Goal: Contribute content: Contribute content

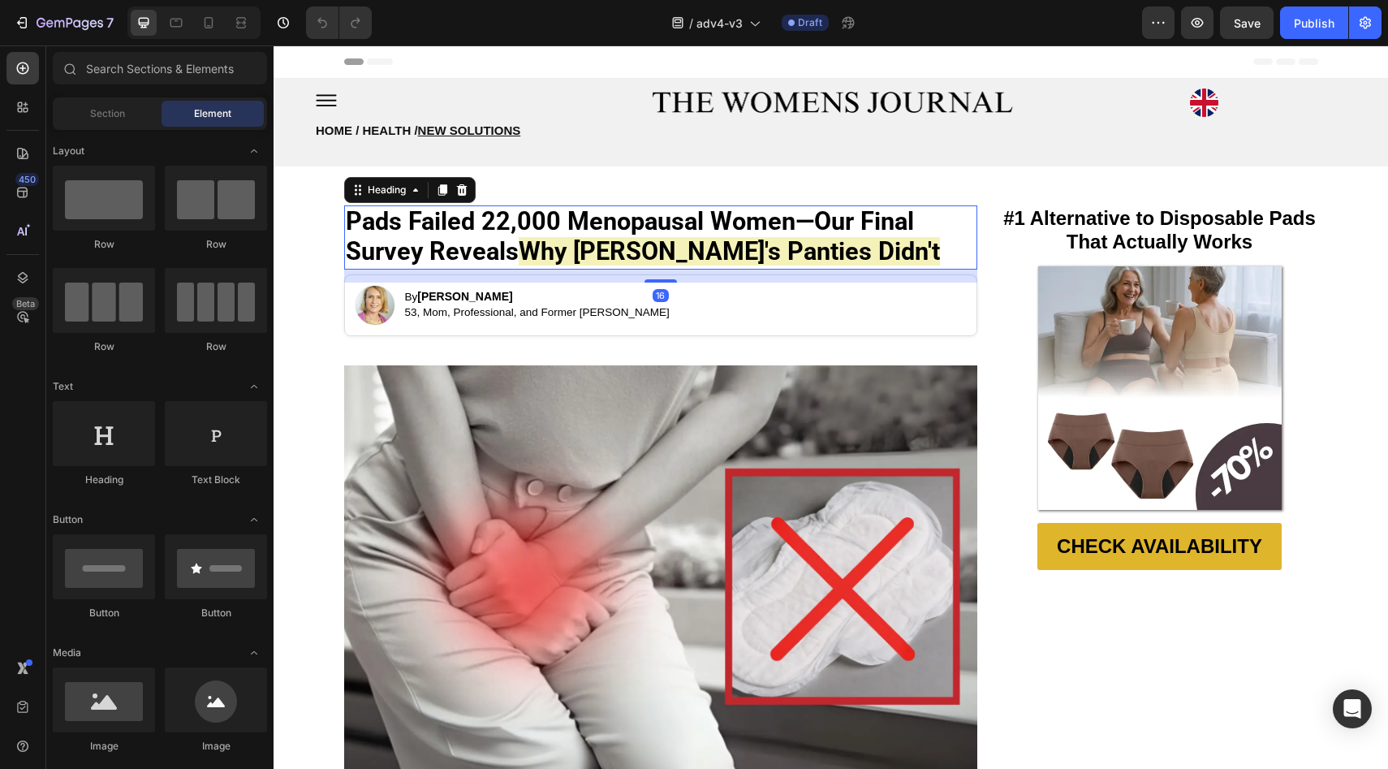
click at [504, 251] on strong "Pads Failed 22,000 Menopausal Women—Our Final Survey Reveals" at bounding box center [630, 236] width 568 height 58
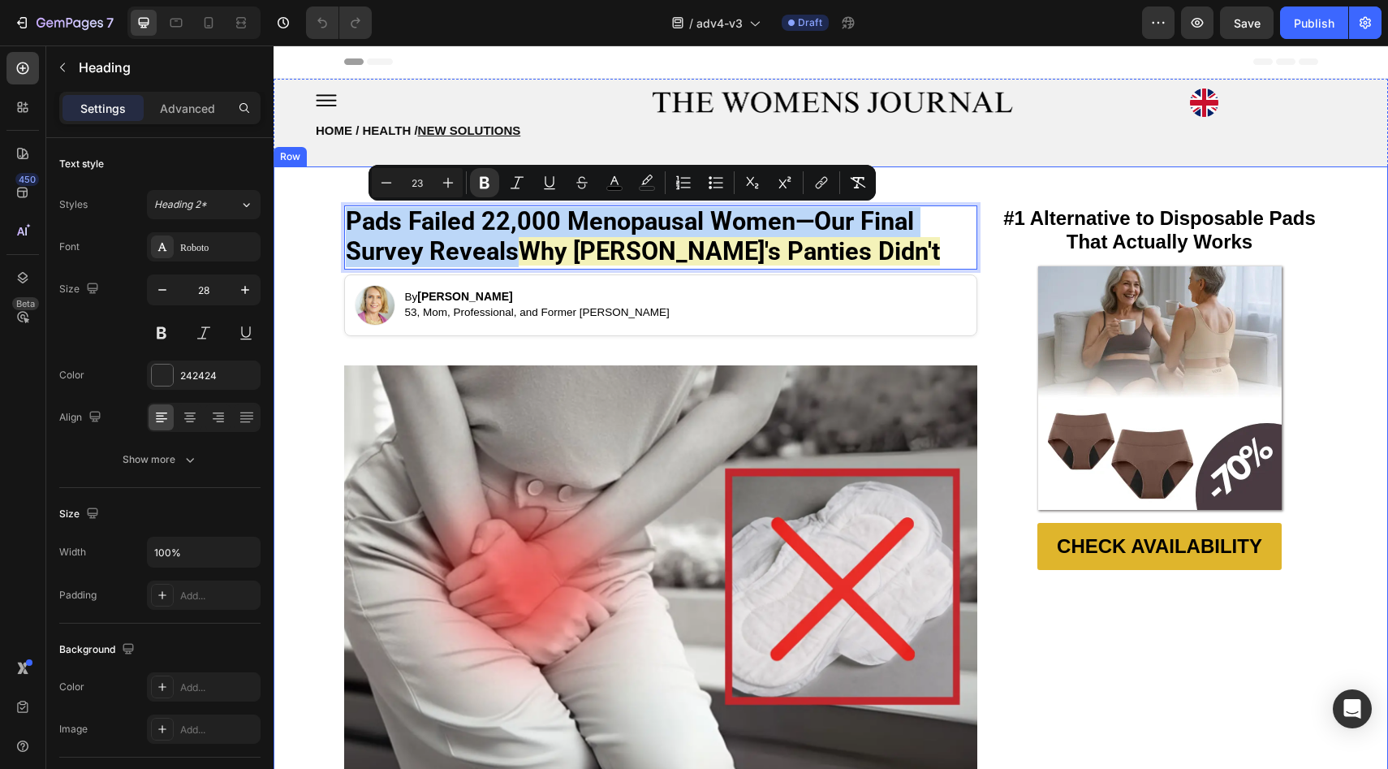
drag, startPoint x: 508, startPoint y: 252, endPoint x: 336, endPoint y: 226, distance: 174.1
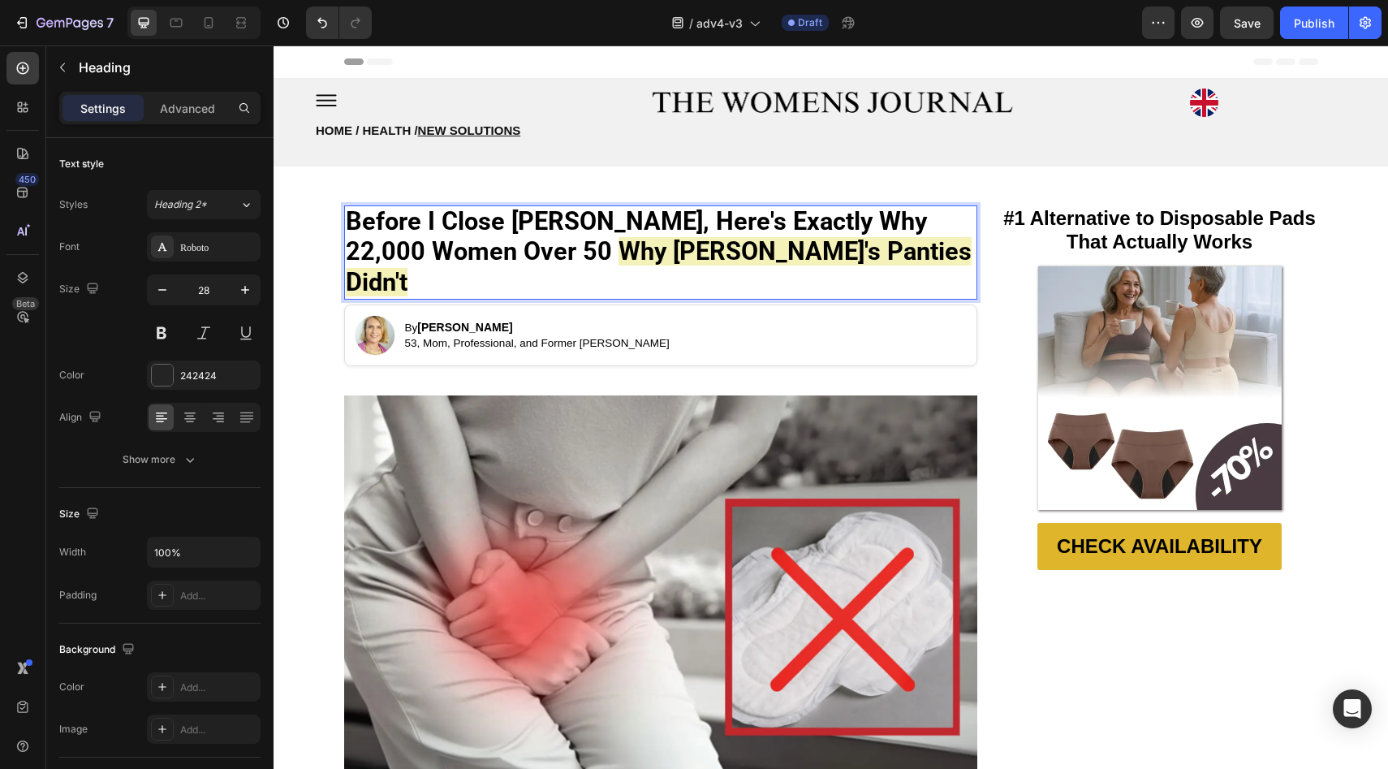
click at [461, 243] on strong "Why [PERSON_NAME]'s Panties Didn't" at bounding box center [659, 266] width 626 height 58
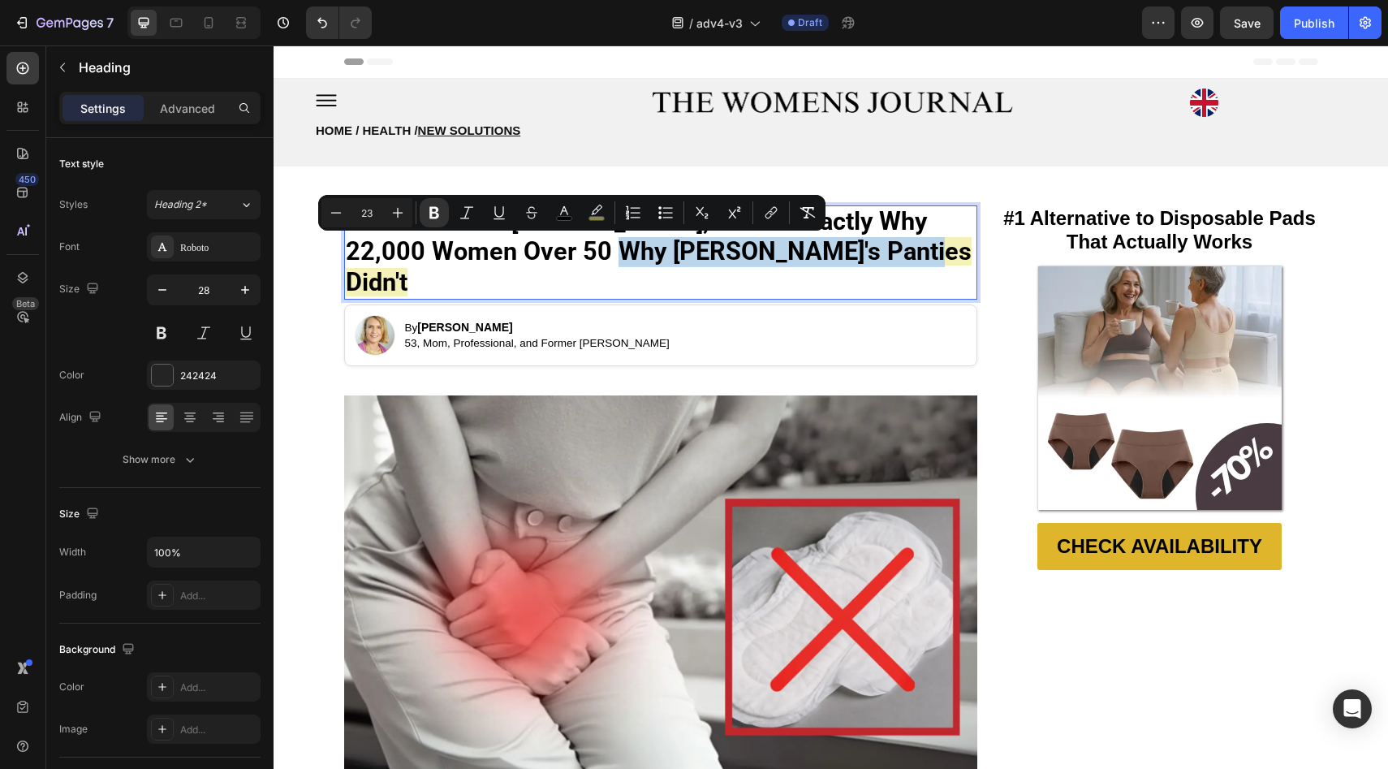
drag, startPoint x: 461, startPoint y: 243, endPoint x: 667, endPoint y: 243, distance: 206.2
click at [667, 243] on strong "Why [PERSON_NAME]'s Panties Didn't" at bounding box center [659, 266] width 626 height 58
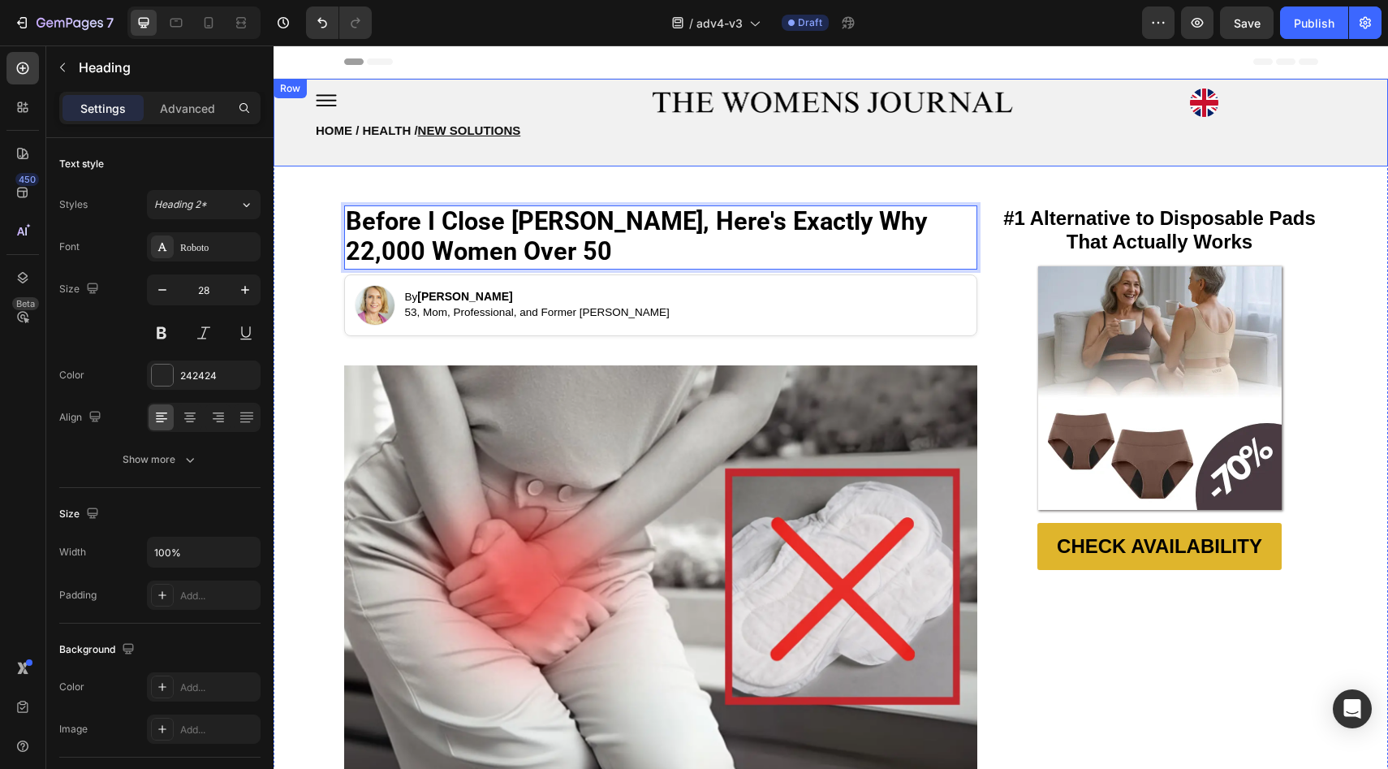
click at [496, 152] on h2 "HOME / HEALTH / NEW SOLUTIONS" at bounding box center [477, 127] width 326 height 60
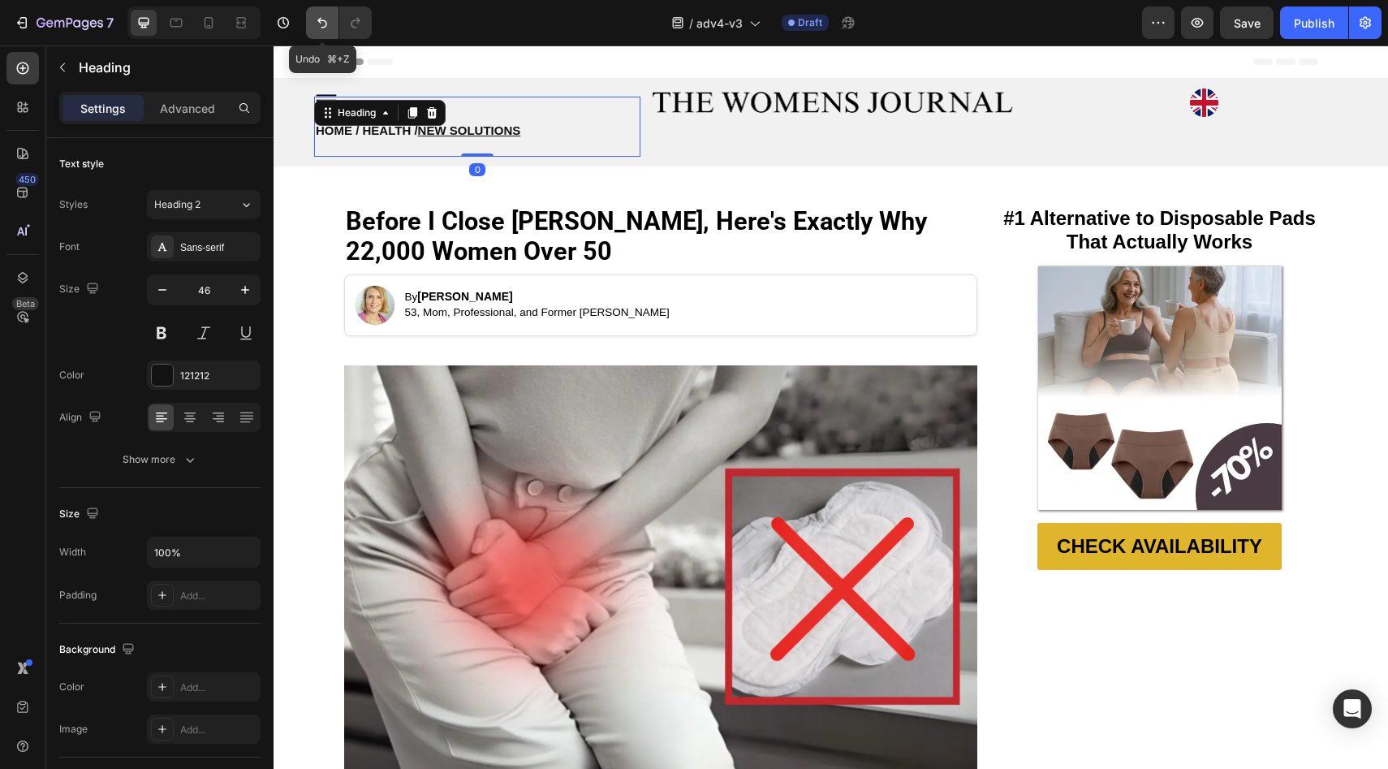
click at [308, 23] on button "Undo/Redo" at bounding box center [322, 22] width 32 height 32
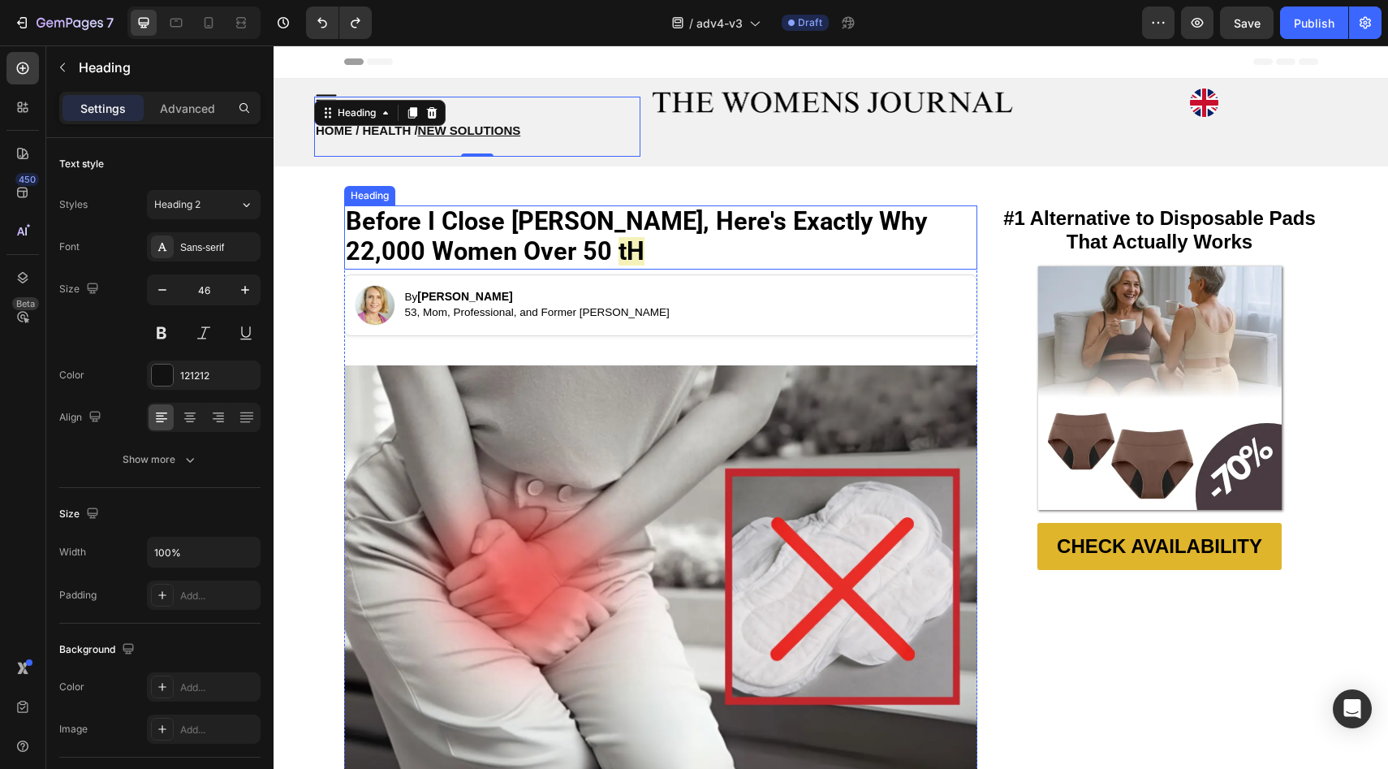
click at [619, 251] on strong "tH" at bounding box center [632, 251] width 26 height 28
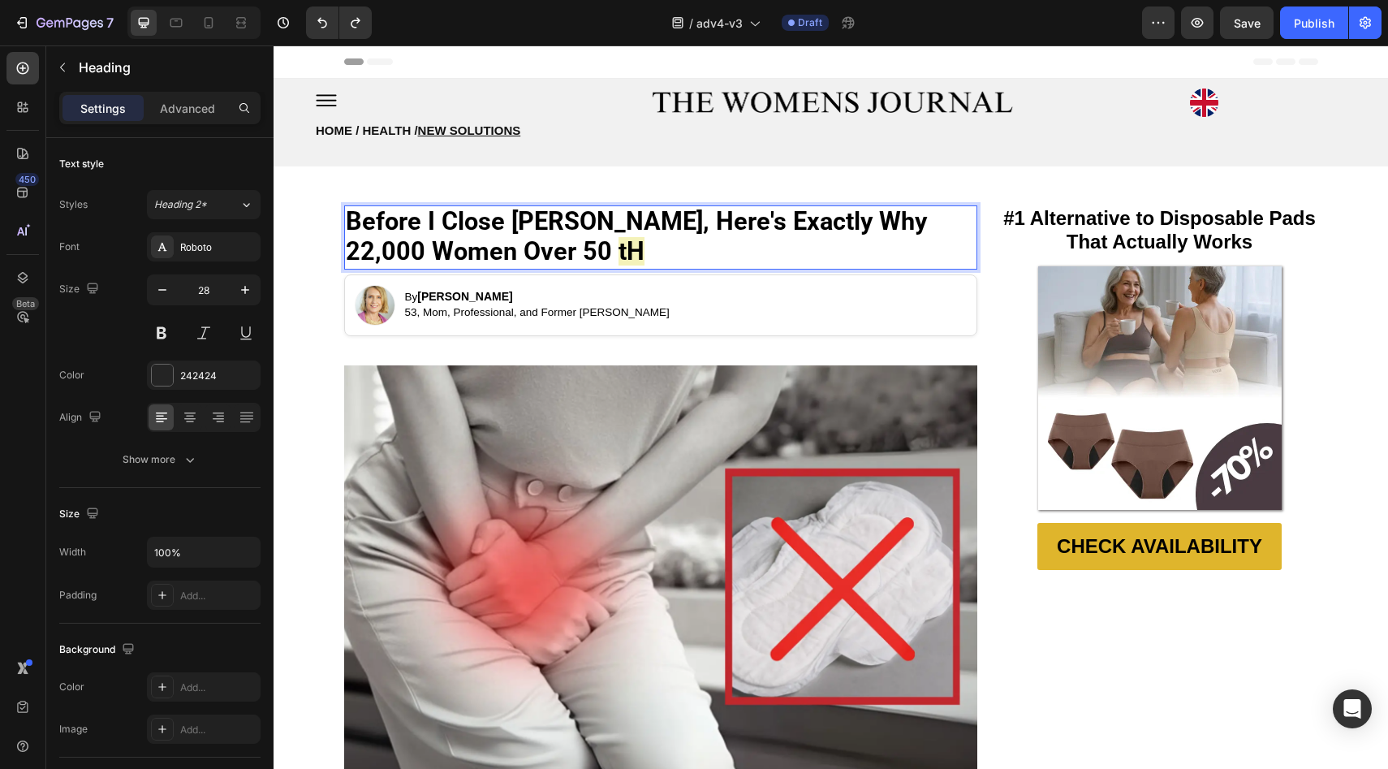
click at [619, 253] on strong "tH" at bounding box center [632, 251] width 26 height 28
click at [618, 254] on strong "Throw away their pads" at bounding box center [744, 251] width 252 height 28
click at [709, 251] on p "Before I Close [PERSON_NAME], Here's Exactly Why 22,000 Women Over 50 Threw awa…" at bounding box center [661, 237] width 630 height 61
click at [704, 257] on strong "Threw away their pads For good" at bounding box center [796, 251] width 357 height 28
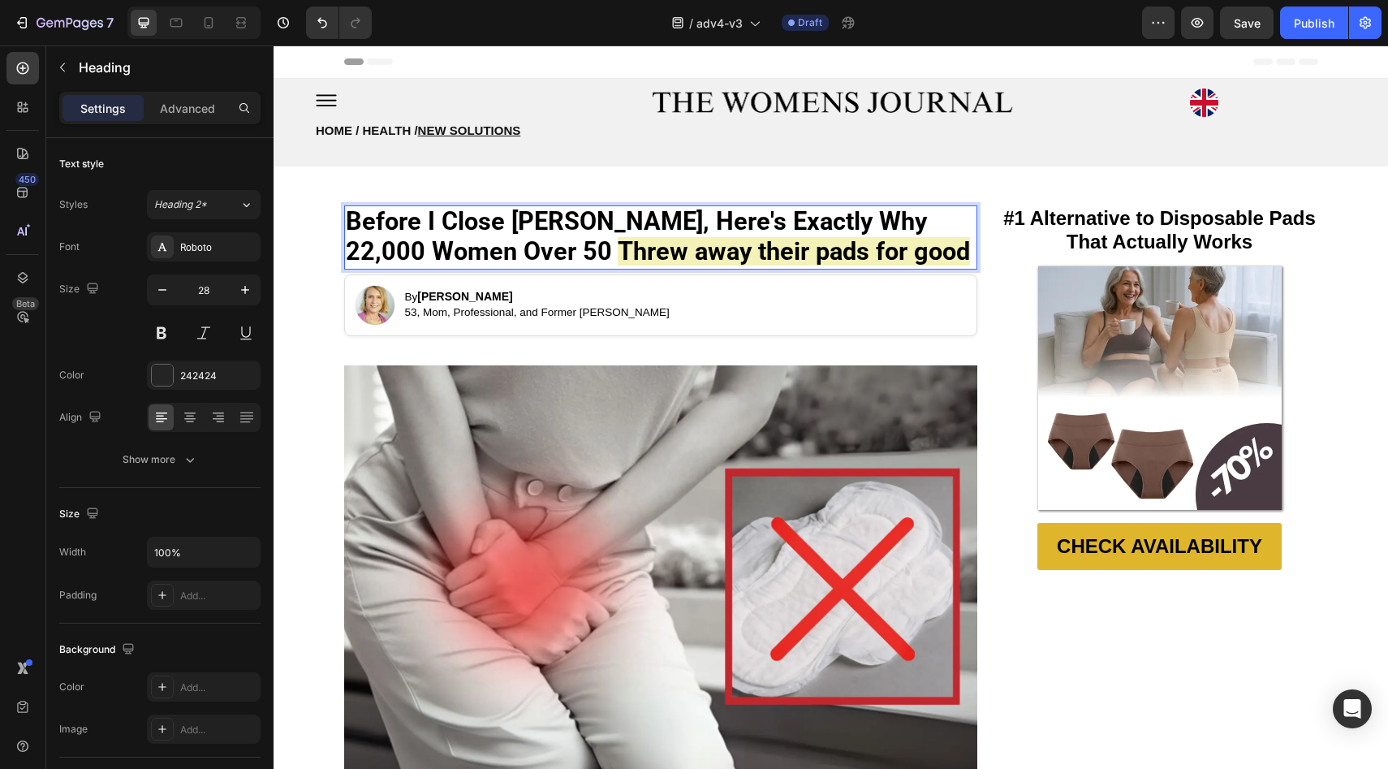
click at [744, 230] on strong "Before I Close [PERSON_NAME], Here's Exactly Why 22,000 Women Over 50" at bounding box center [636, 236] width 581 height 58
drag, startPoint x: 684, startPoint y: 253, endPoint x: 791, endPoint y: 253, distance: 107.2
click at [791, 253] on p "Before I Close [PERSON_NAME], Here's Exactly Why 22,000 Women Over 50 Threw awa…" at bounding box center [661, 237] width 630 height 61
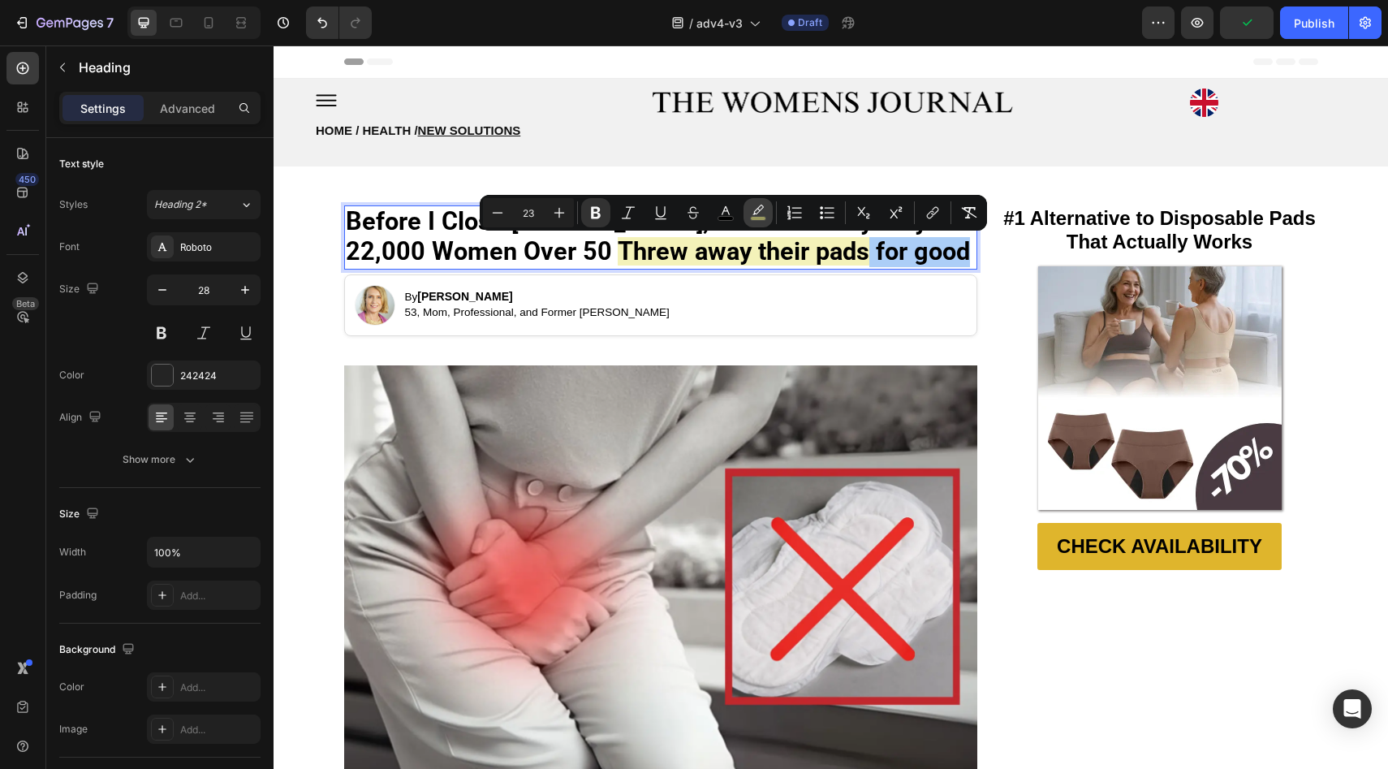
click at [752, 209] on icon "Editor contextual toolbar" at bounding box center [758, 213] width 16 height 16
type input "EAE87E"
type input "54"
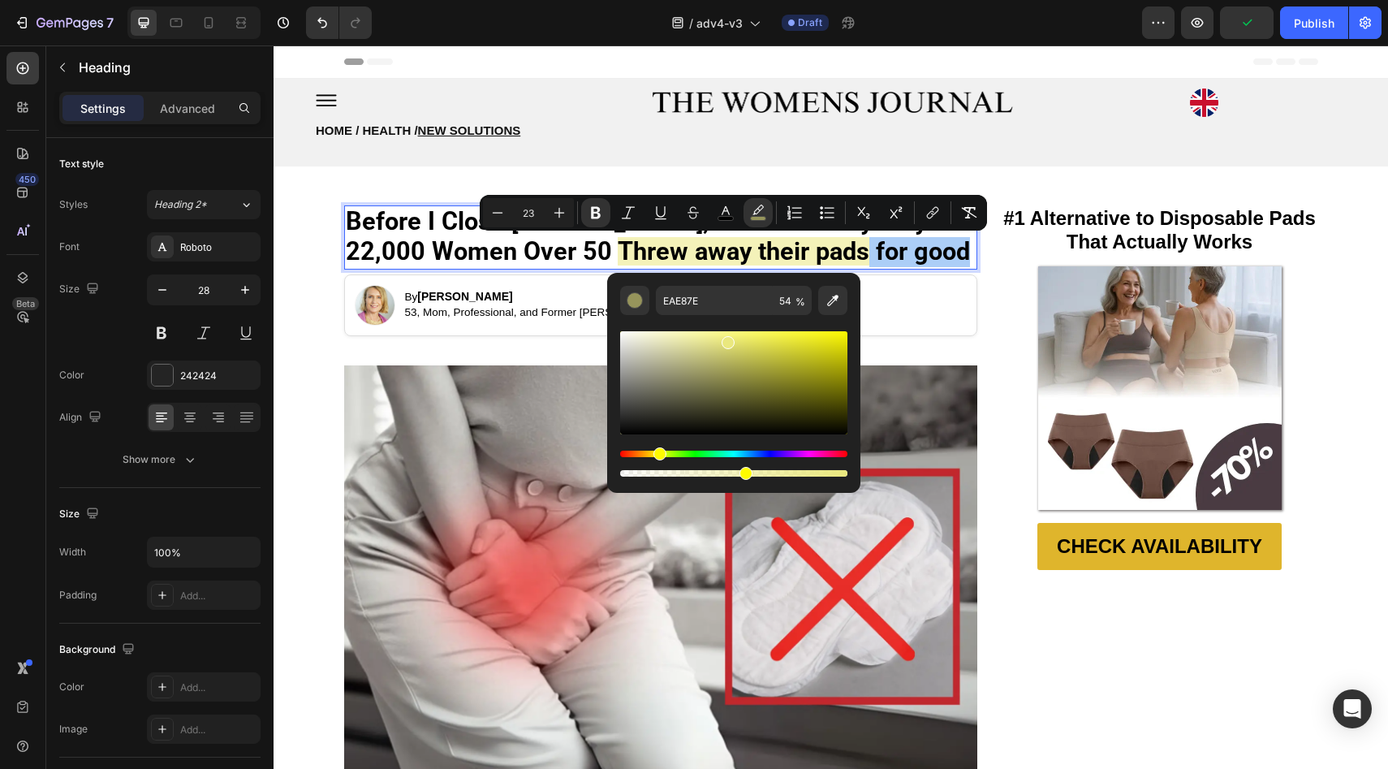
click at [668, 408] on div "Editor contextual toolbar" at bounding box center [733, 382] width 227 height 103
drag, startPoint x: 942, startPoint y: 454, endPoint x: 606, endPoint y: 317, distance: 363.0
type input "FFFFFF"
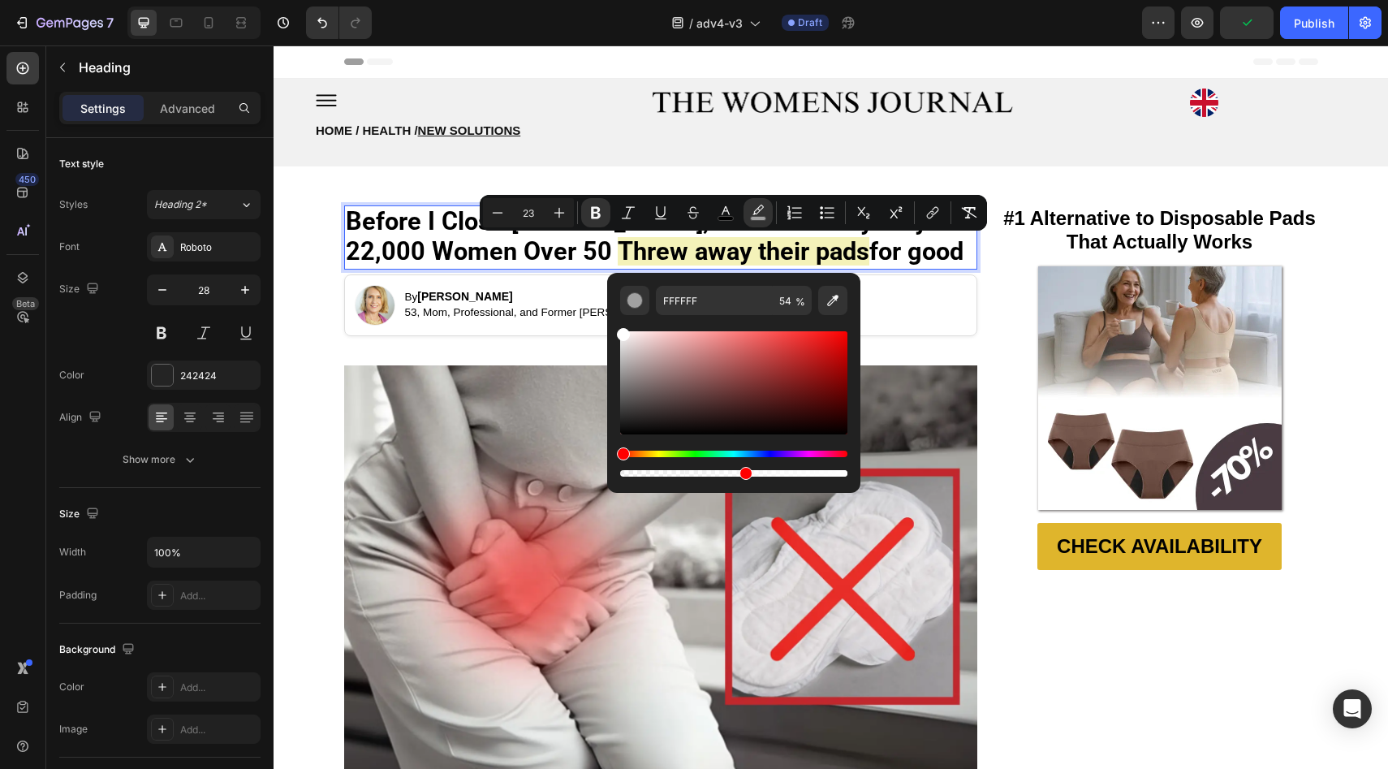
click at [820, 251] on p "Before I Close [PERSON_NAME], Here's Exactly Why 22,000 Women Over 50 Threw awa…" at bounding box center [661, 237] width 630 height 61
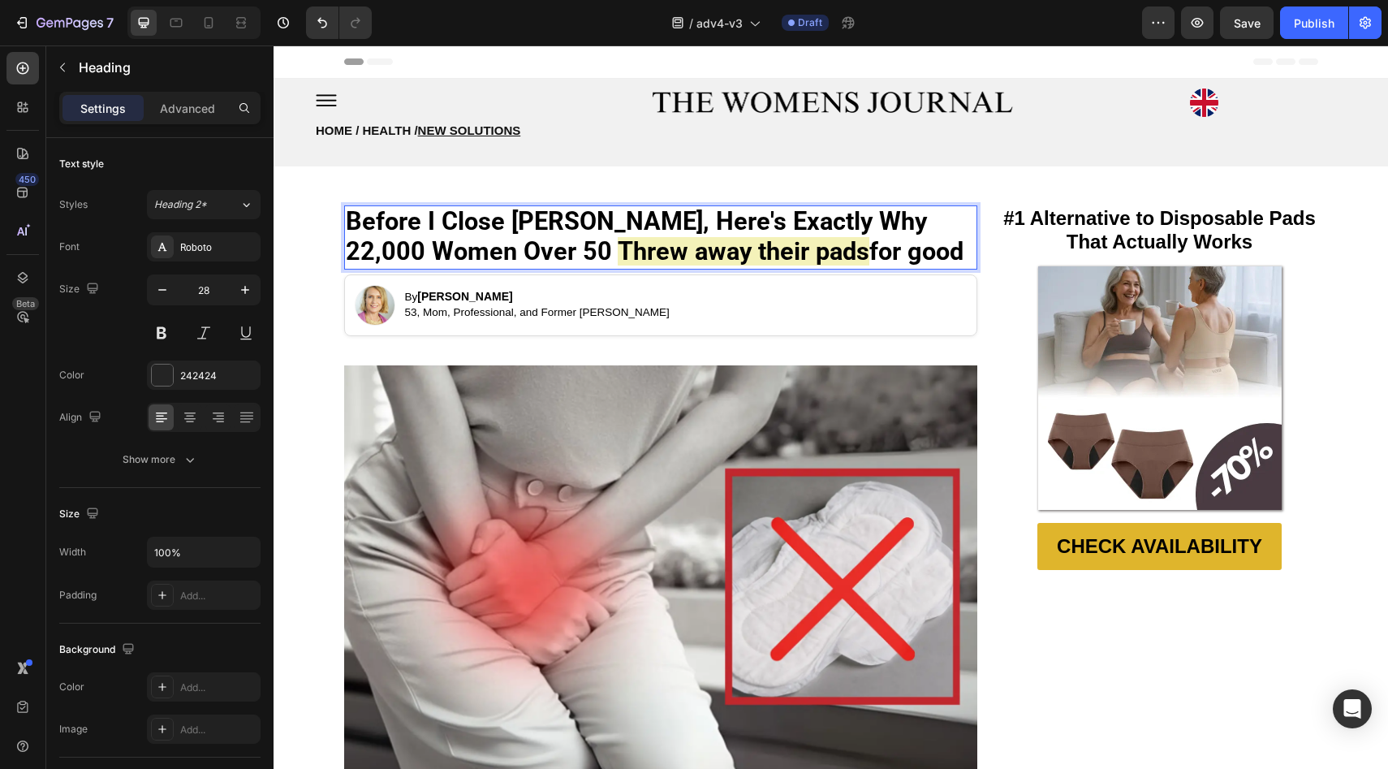
click at [869, 251] on strong "for good" at bounding box center [916, 251] width 94 height 28
click at [825, 246] on p "Before I Close [PERSON_NAME], Here's Exactly Why 22,000 Women Over 50 Threw awa…" at bounding box center [661, 237] width 630 height 61
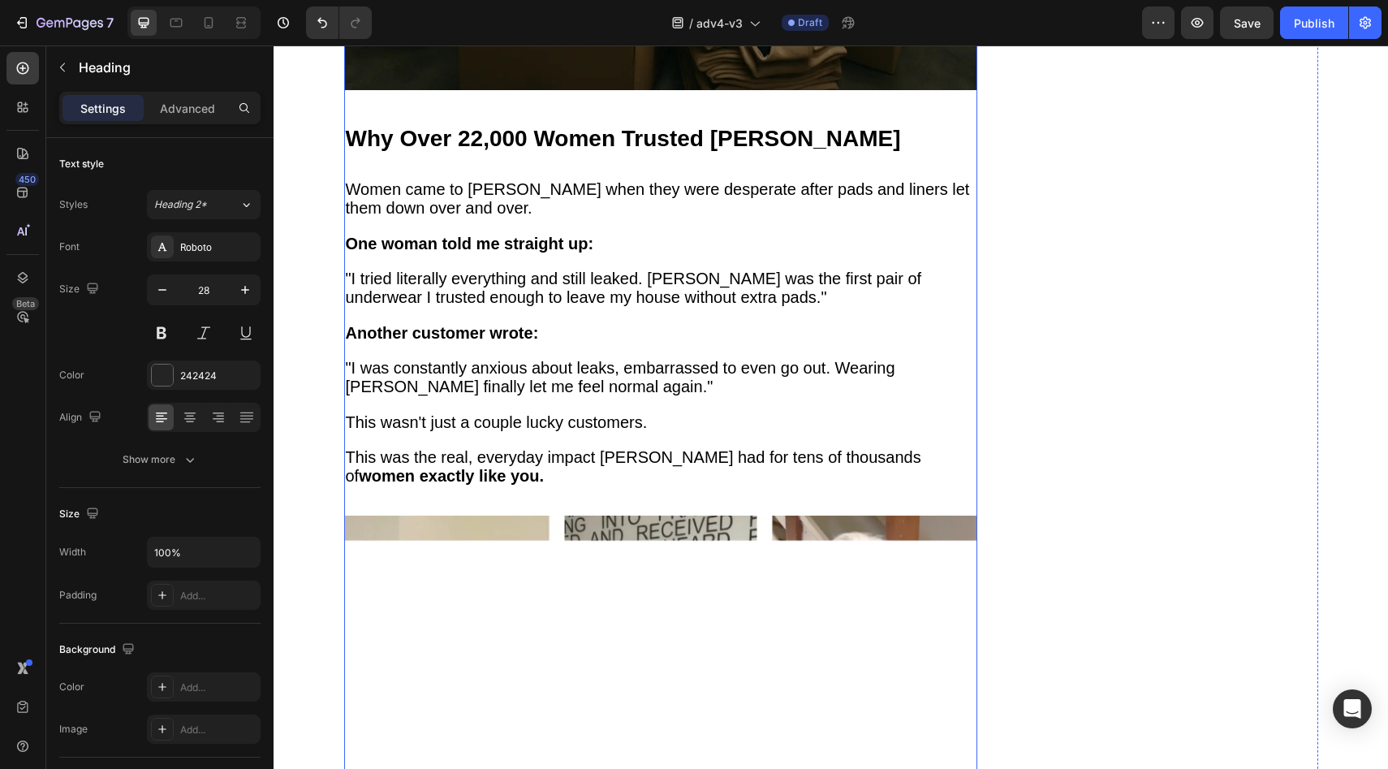
scroll to position [1928, 0]
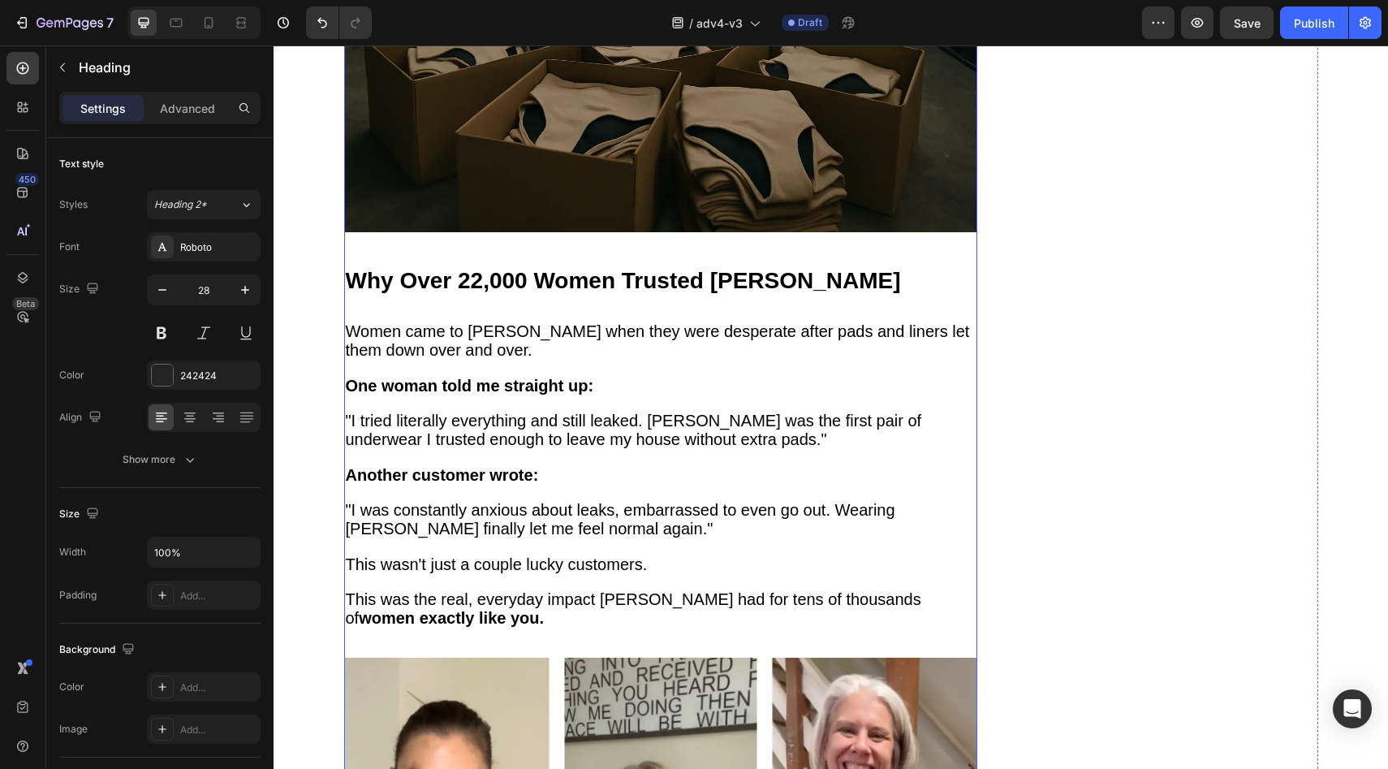
click at [571, 268] on strong "Why Over 22,000 Women Trusted [PERSON_NAME]" at bounding box center [623, 280] width 555 height 25
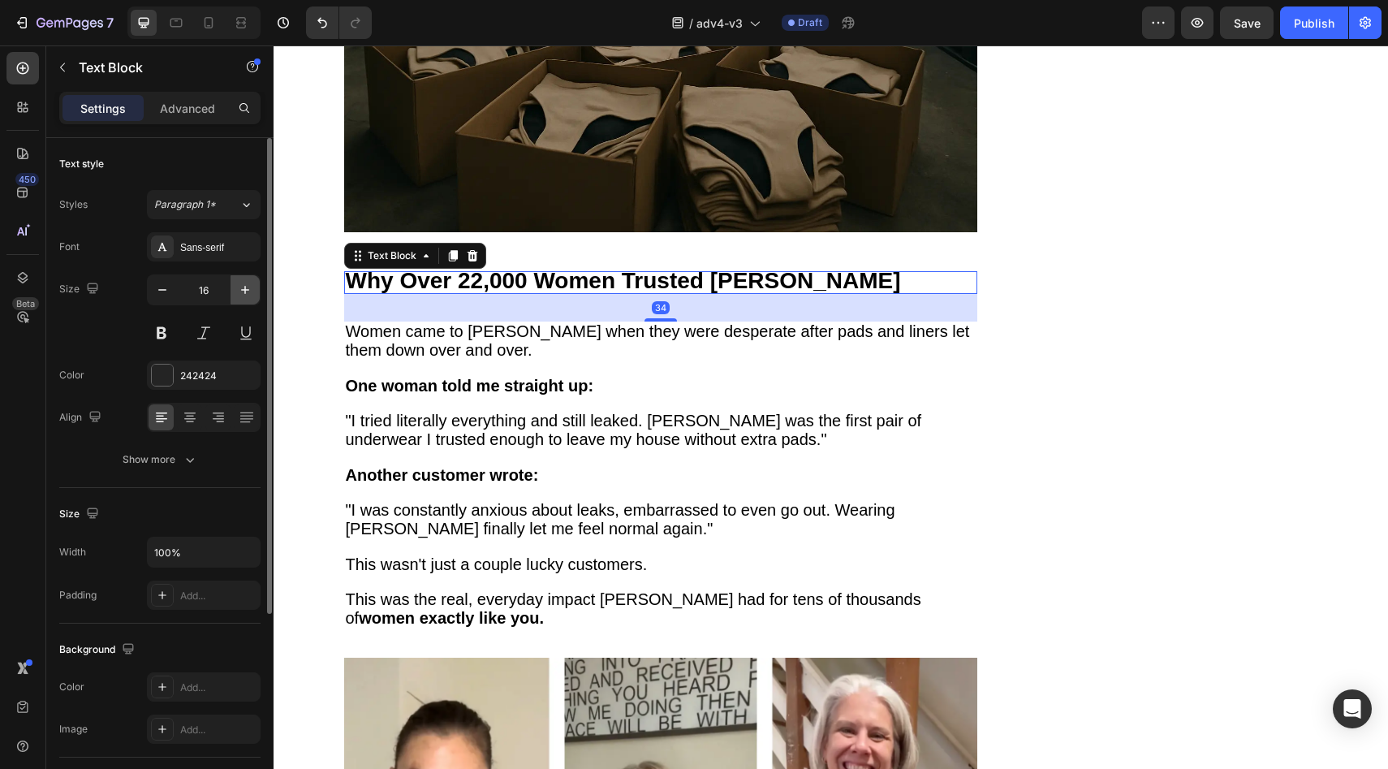
click at [247, 291] on icon "button" at bounding box center [245, 290] width 16 height 16
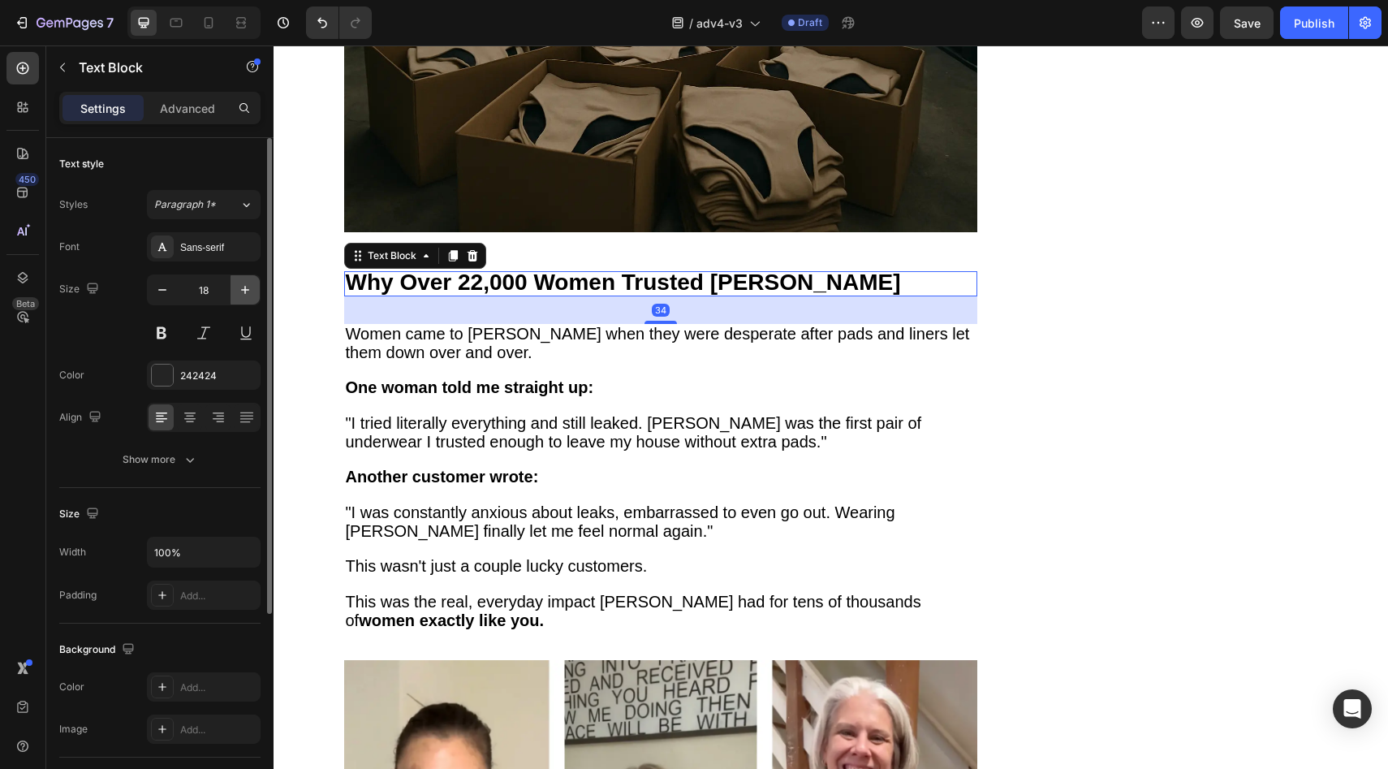
click at [247, 291] on icon "button" at bounding box center [245, 290] width 16 height 16
type input "20"
click at [1240, 23] on span "Save" at bounding box center [1247, 23] width 27 height 14
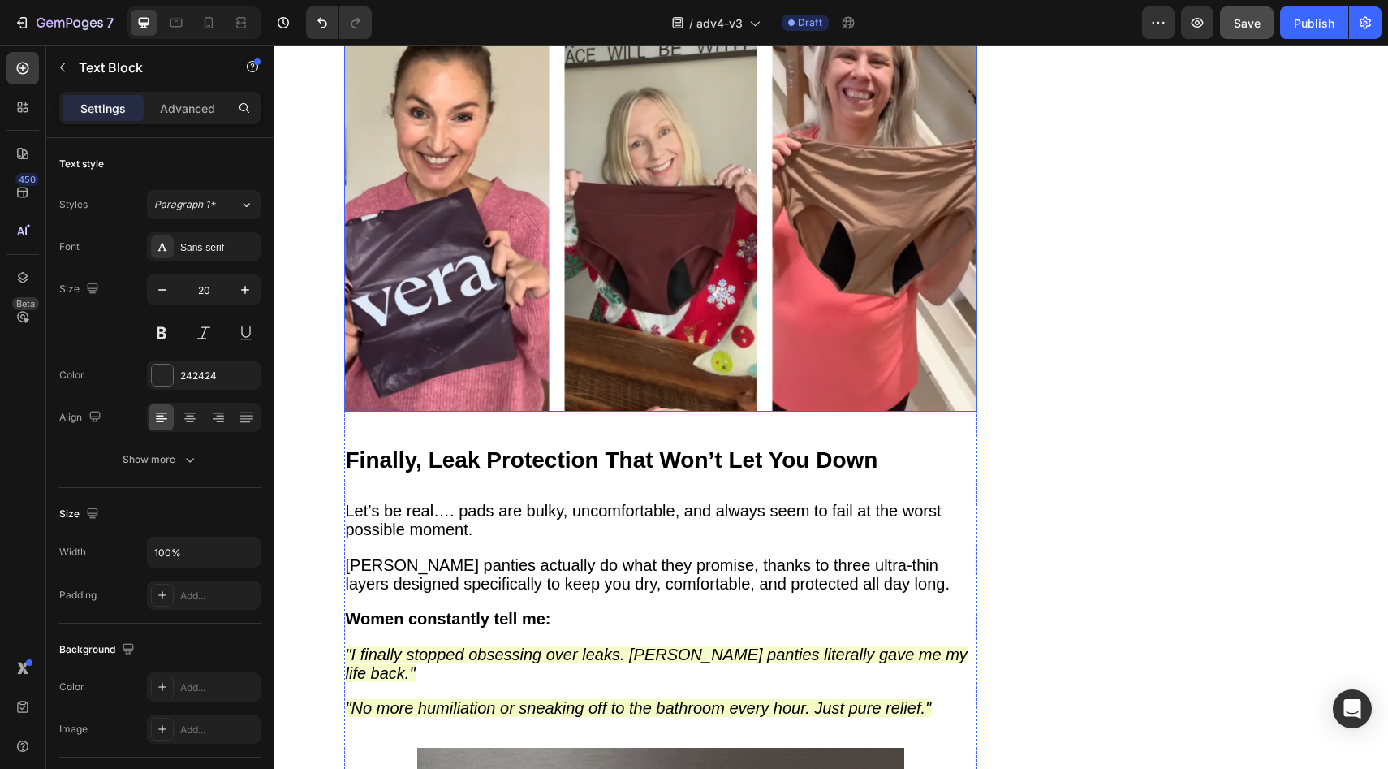
scroll to position [2653, 0]
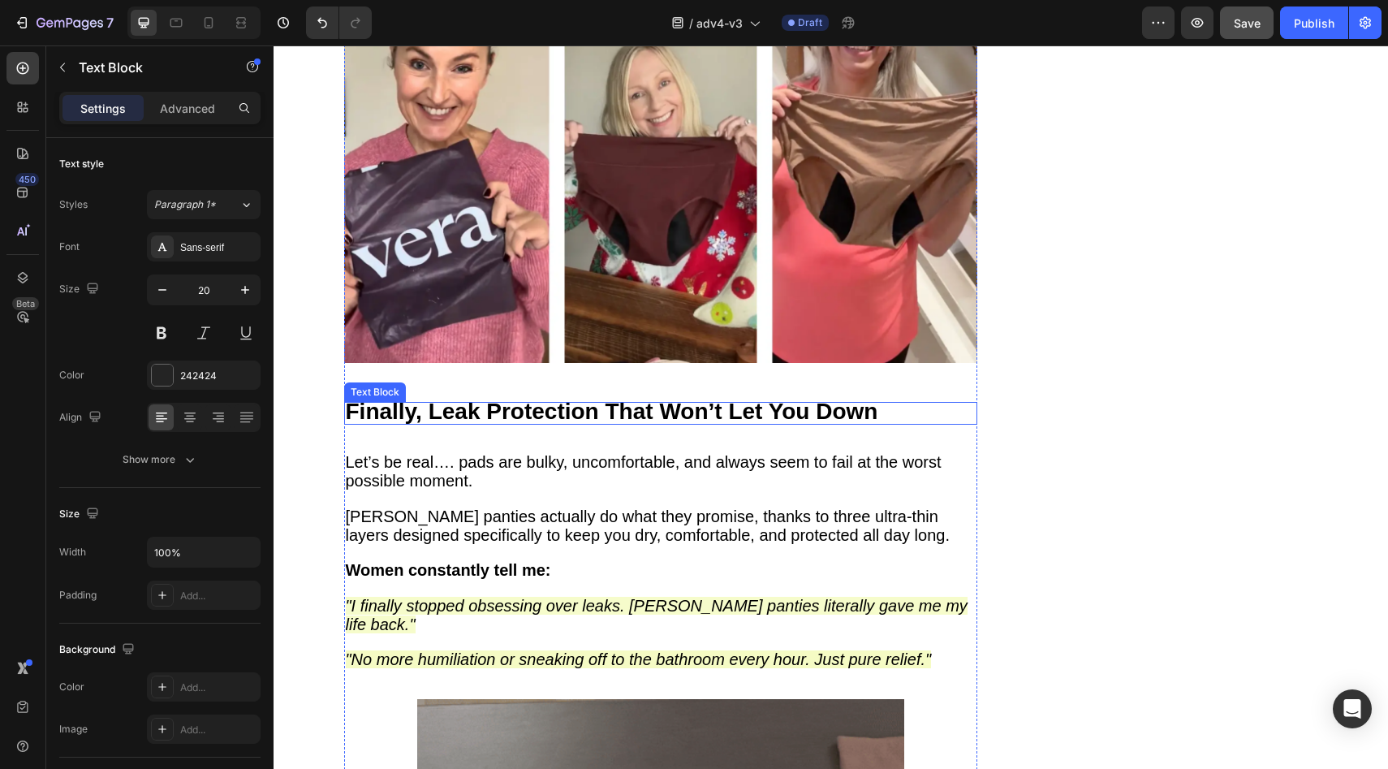
click at [575, 399] on strong "Finally, Leak Protection That Won’t Let You Down" at bounding box center [612, 411] width 533 height 25
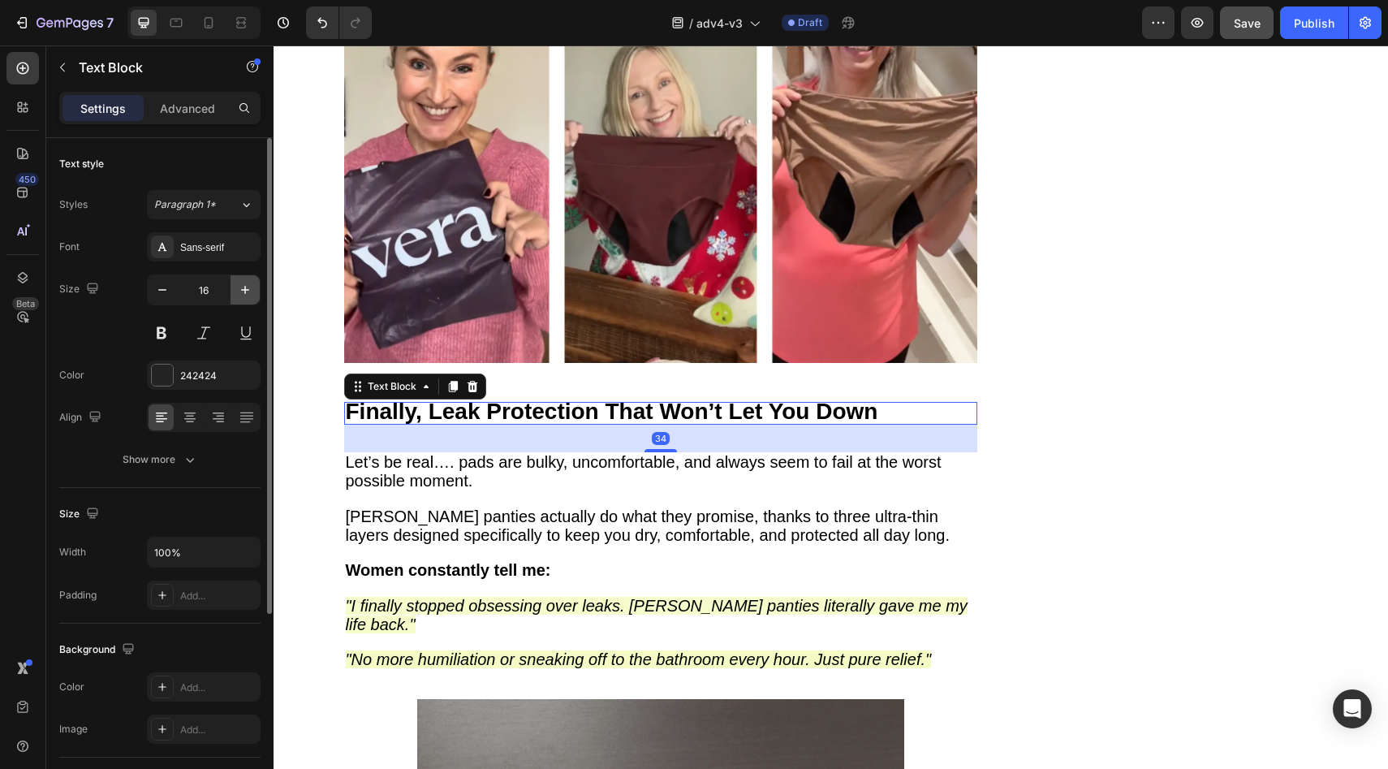
click at [240, 289] on icon "button" at bounding box center [245, 290] width 16 height 16
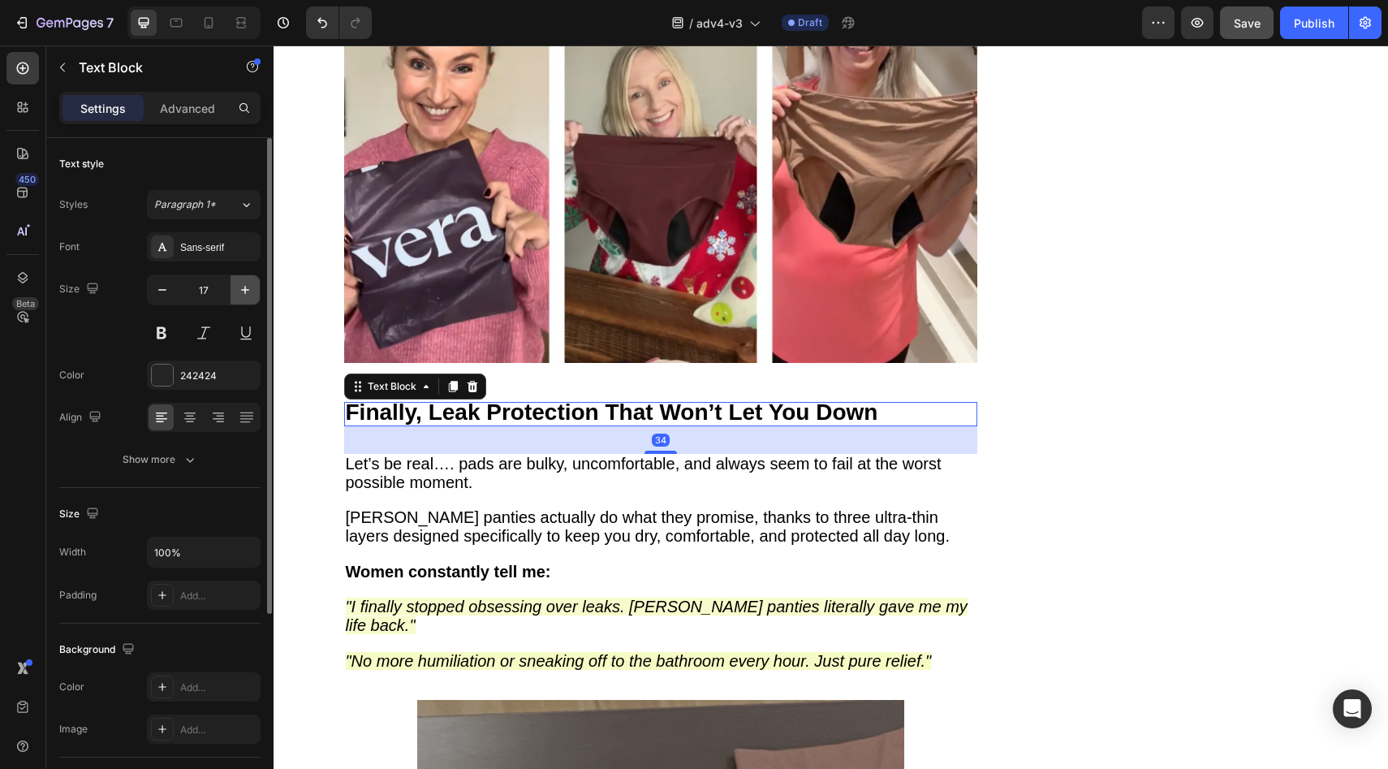
click at [241, 289] on icon "button" at bounding box center [245, 290] width 16 height 16
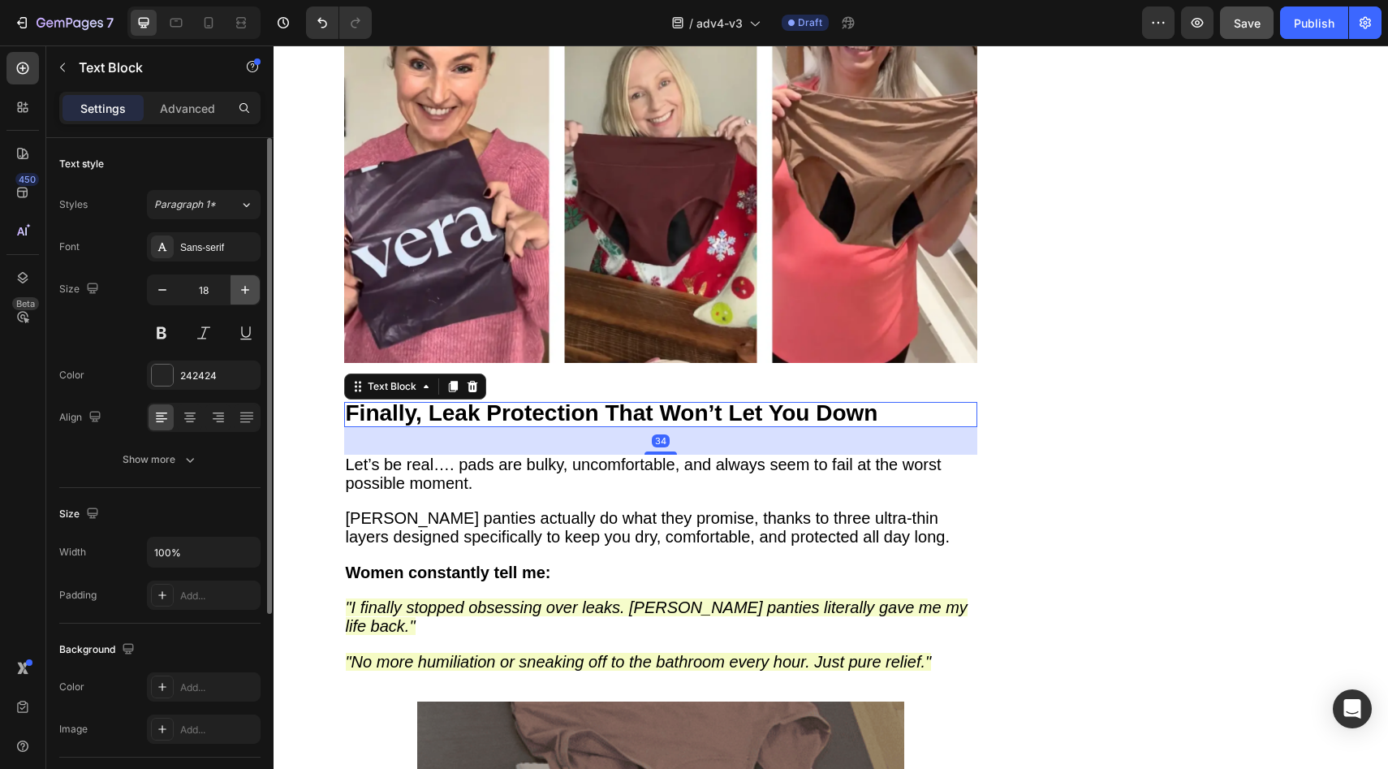
click at [241, 289] on icon "button" at bounding box center [245, 290] width 8 height 8
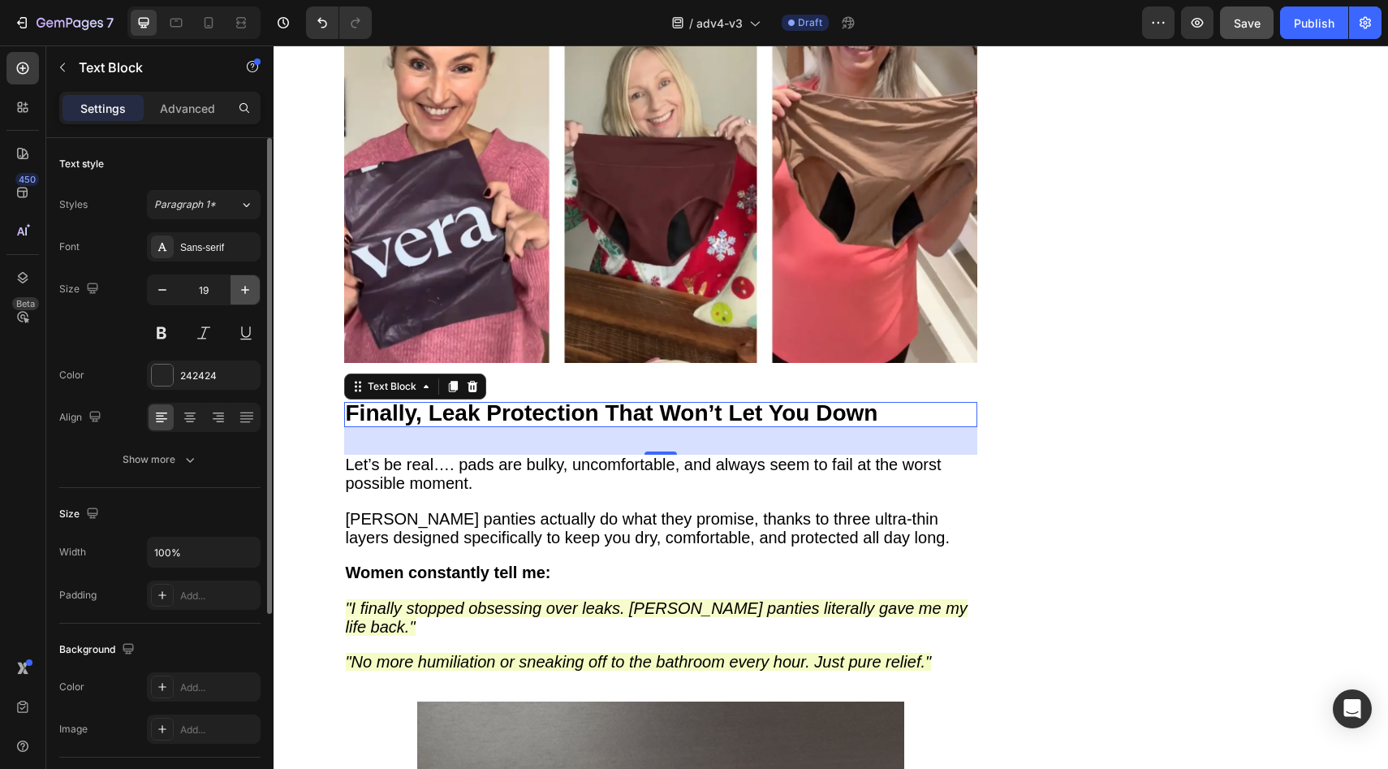
click at [241, 289] on icon "button" at bounding box center [245, 290] width 8 height 8
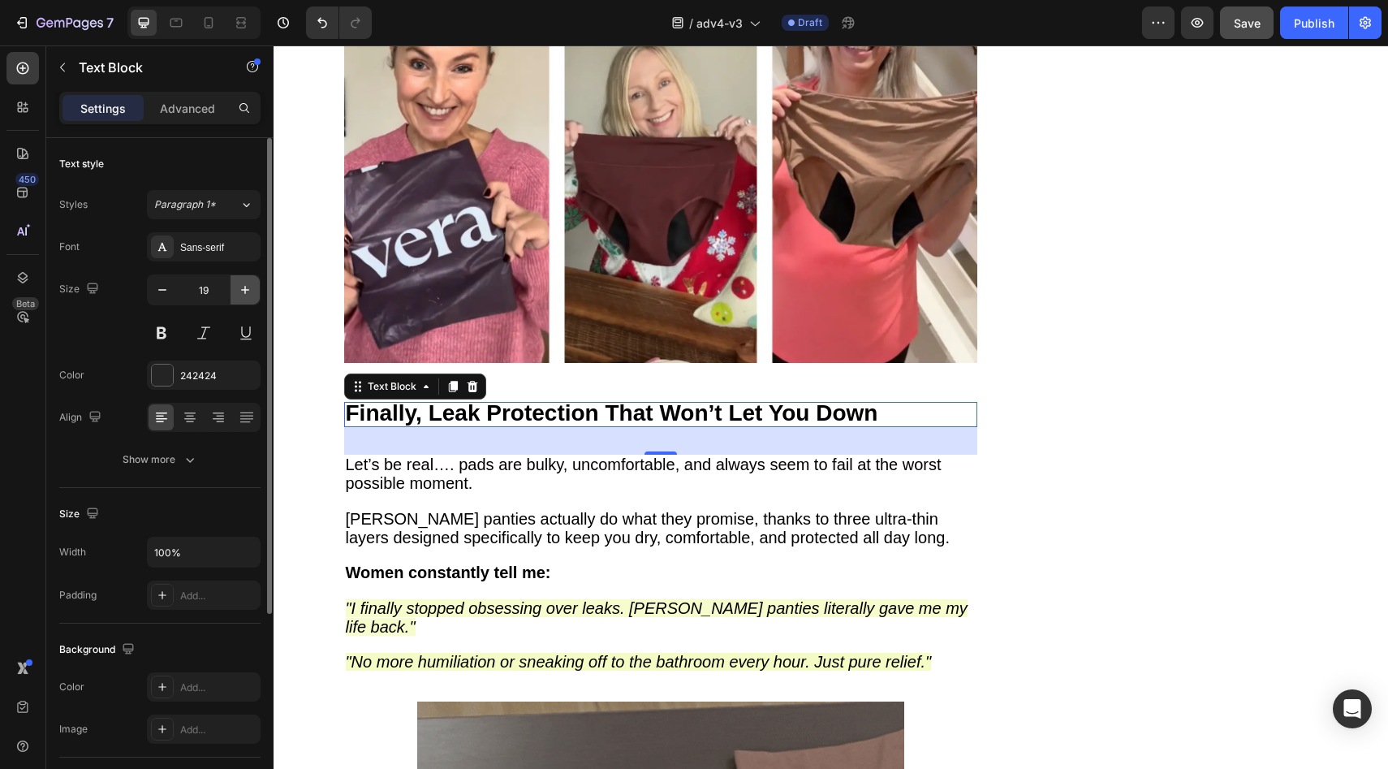
type input "20"
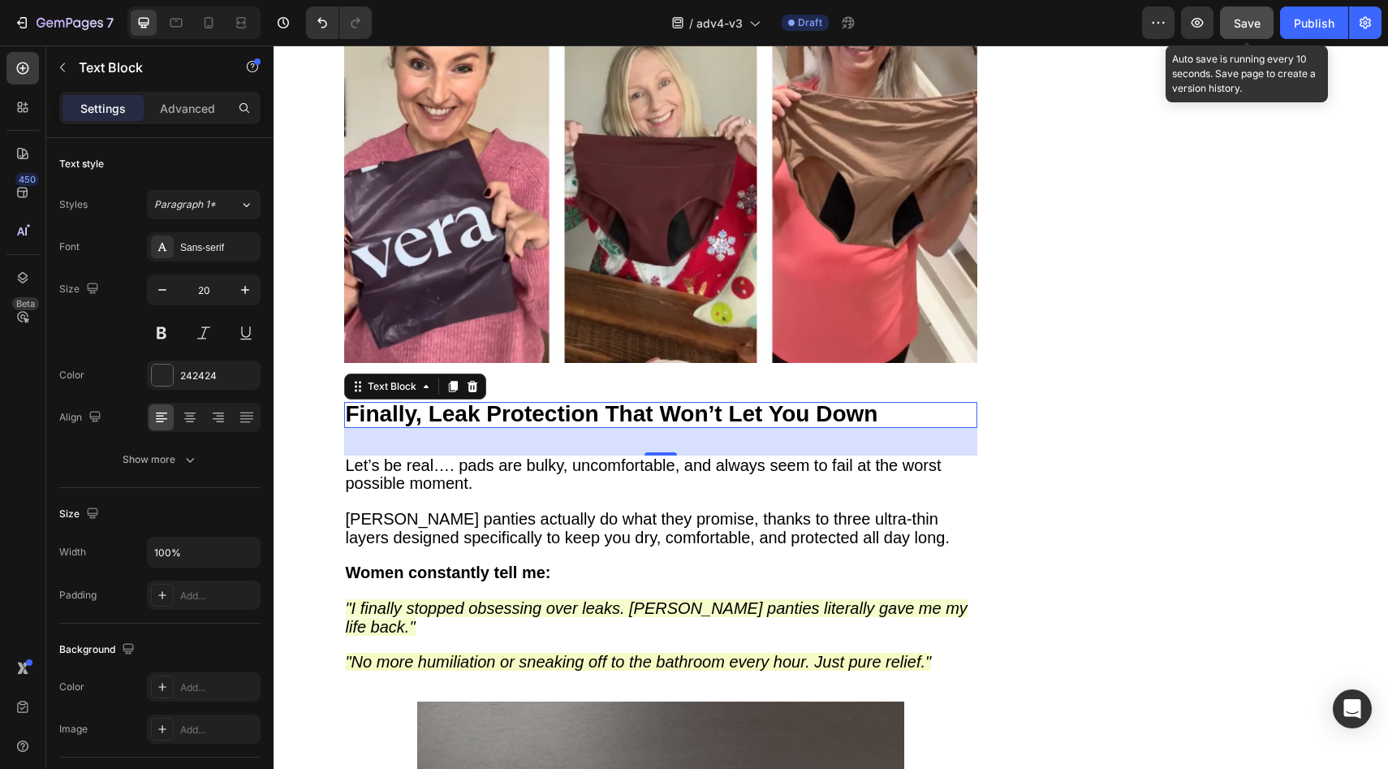
click at [1249, 20] on span "Save" at bounding box center [1247, 23] width 27 height 14
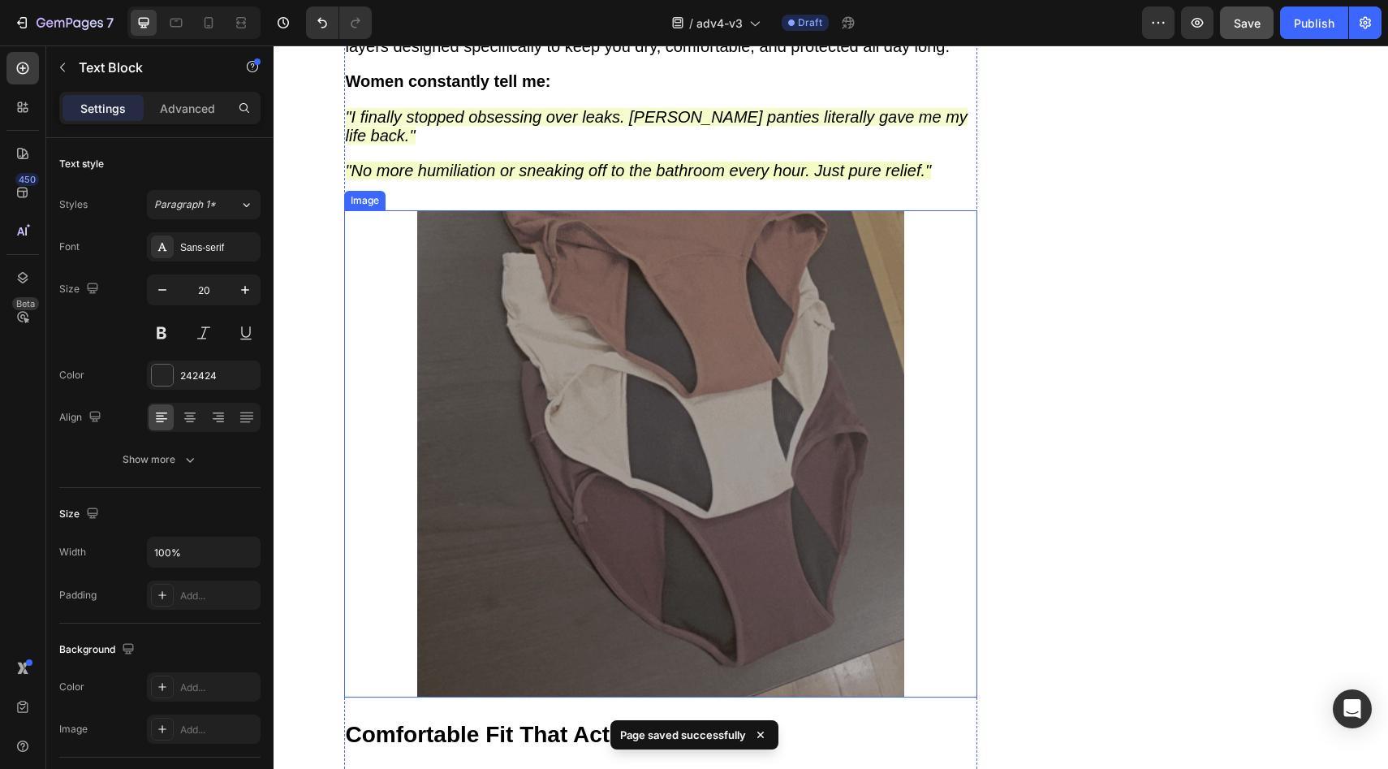
scroll to position [3292, 0]
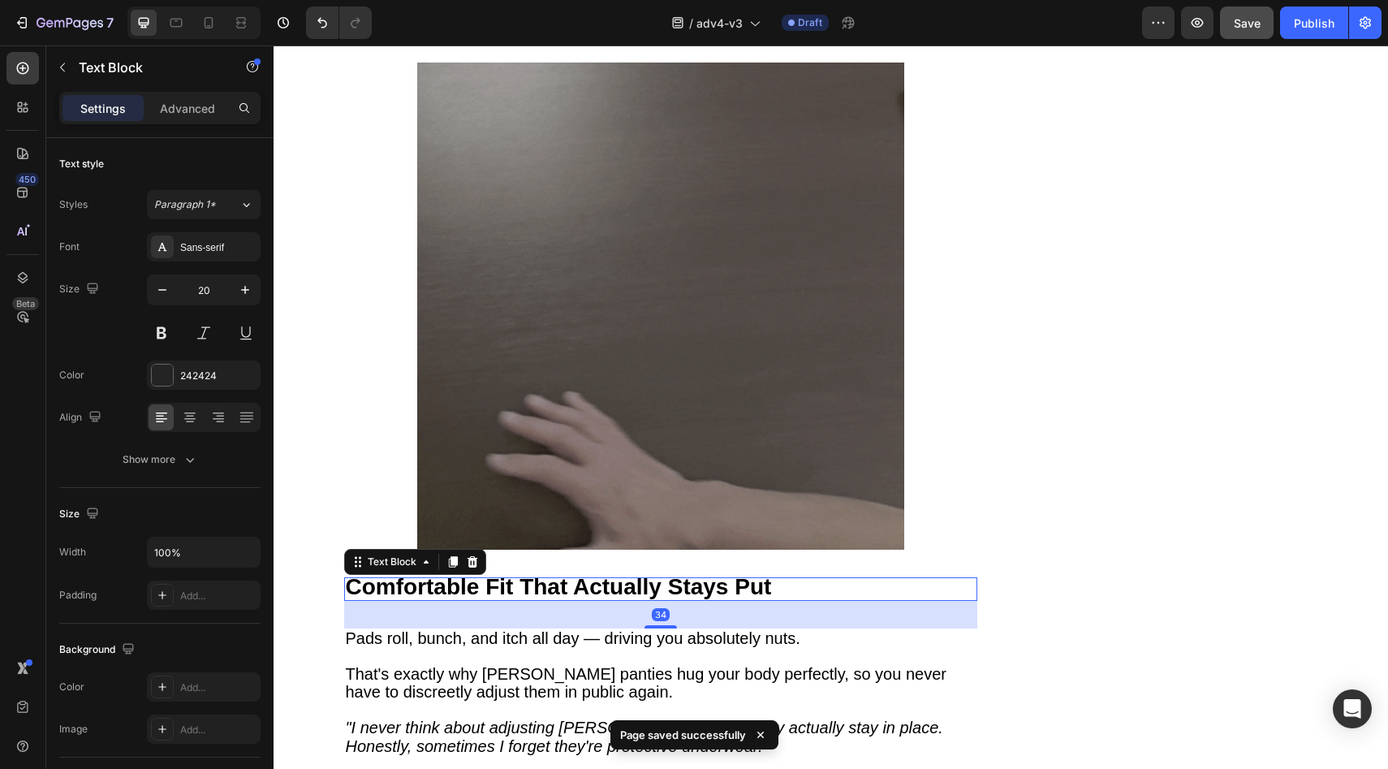
click at [480, 574] on strong "Comfortable Fit That Actually Stays Put" at bounding box center [559, 586] width 426 height 25
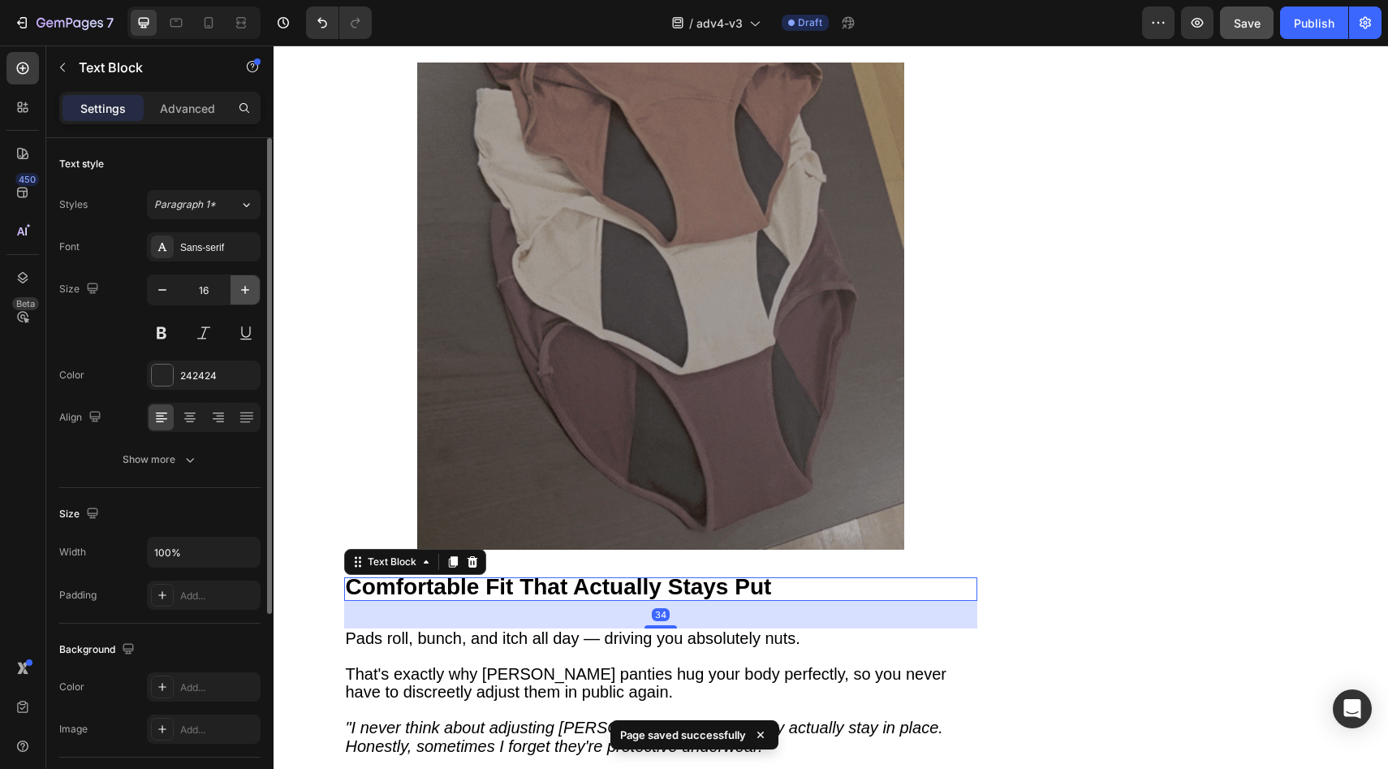
click at [243, 293] on icon "button" at bounding box center [245, 290] width 16 height 16
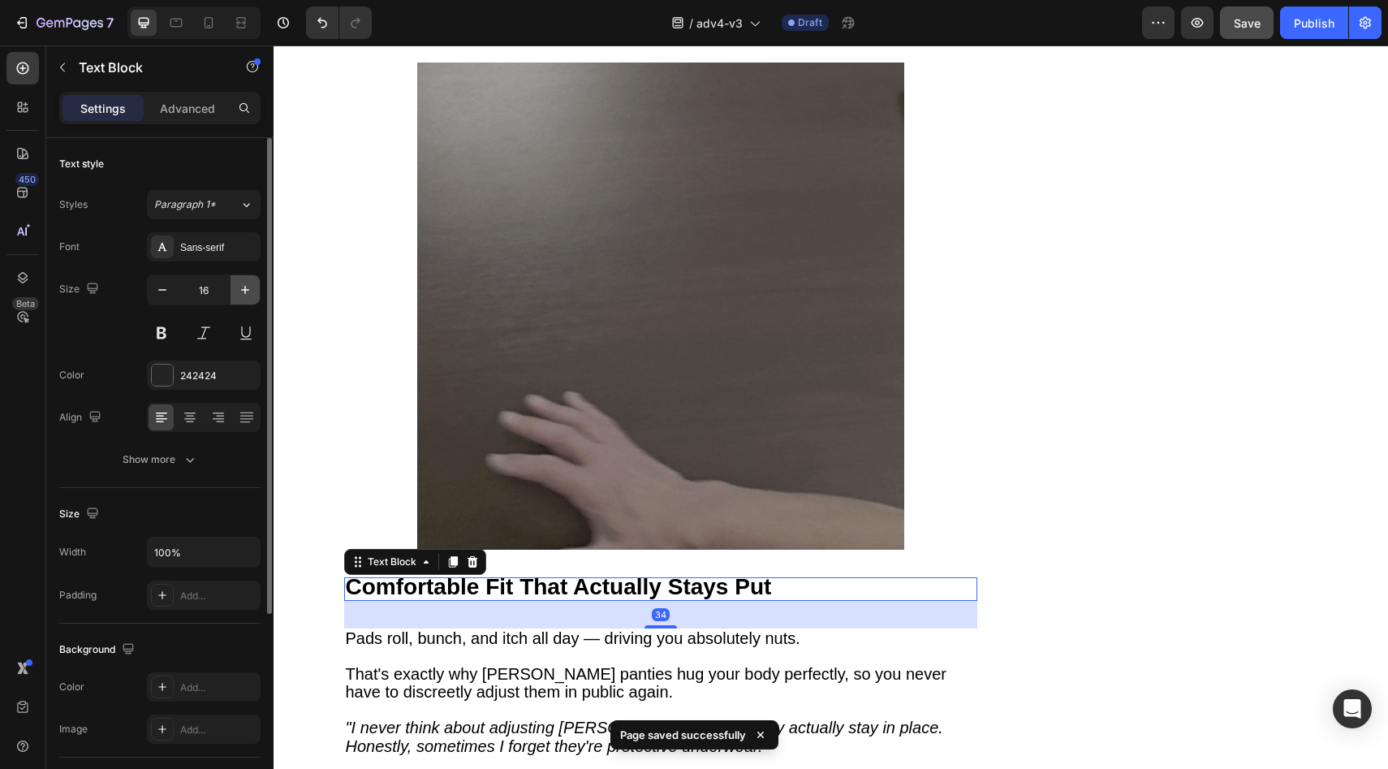
click at [243, 293] on icon "button" at bounding box center [245, 290] width 16 height 16
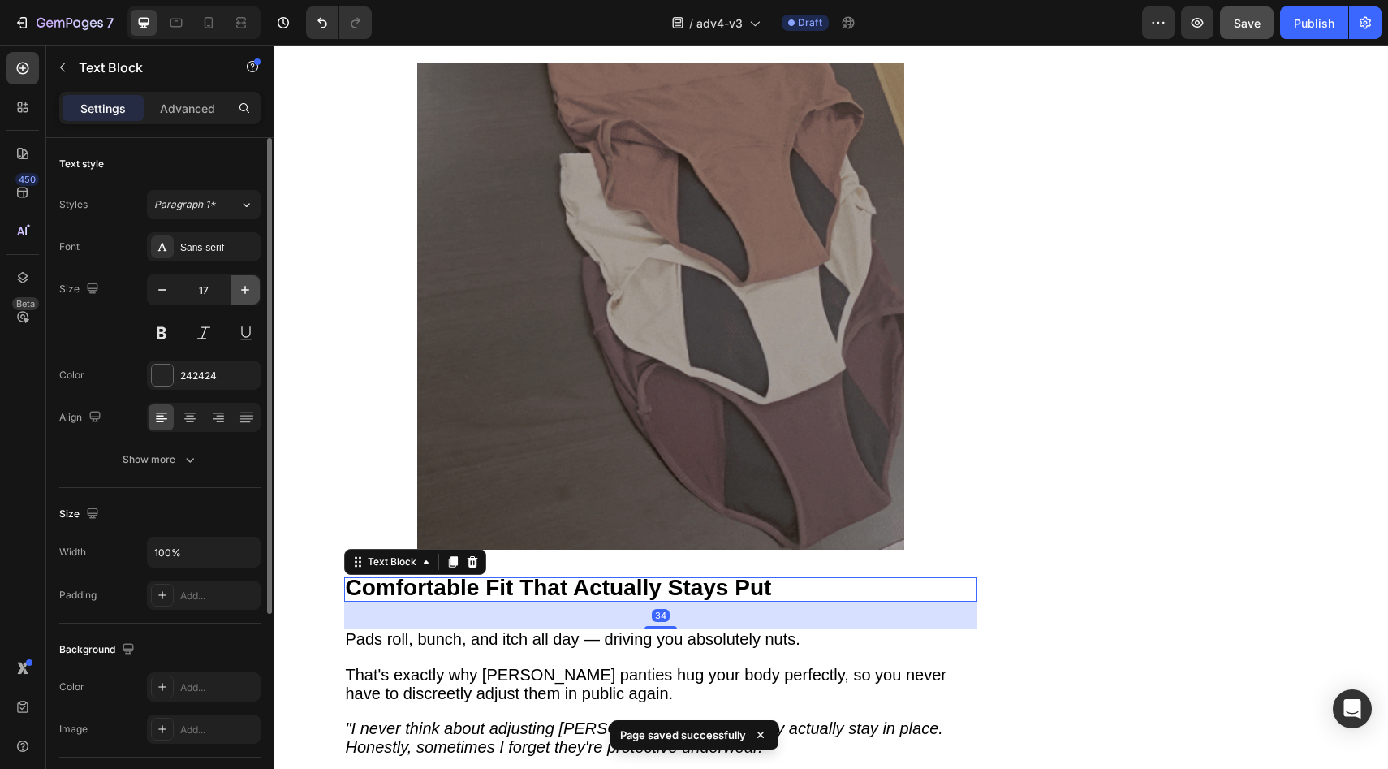
type input "18"
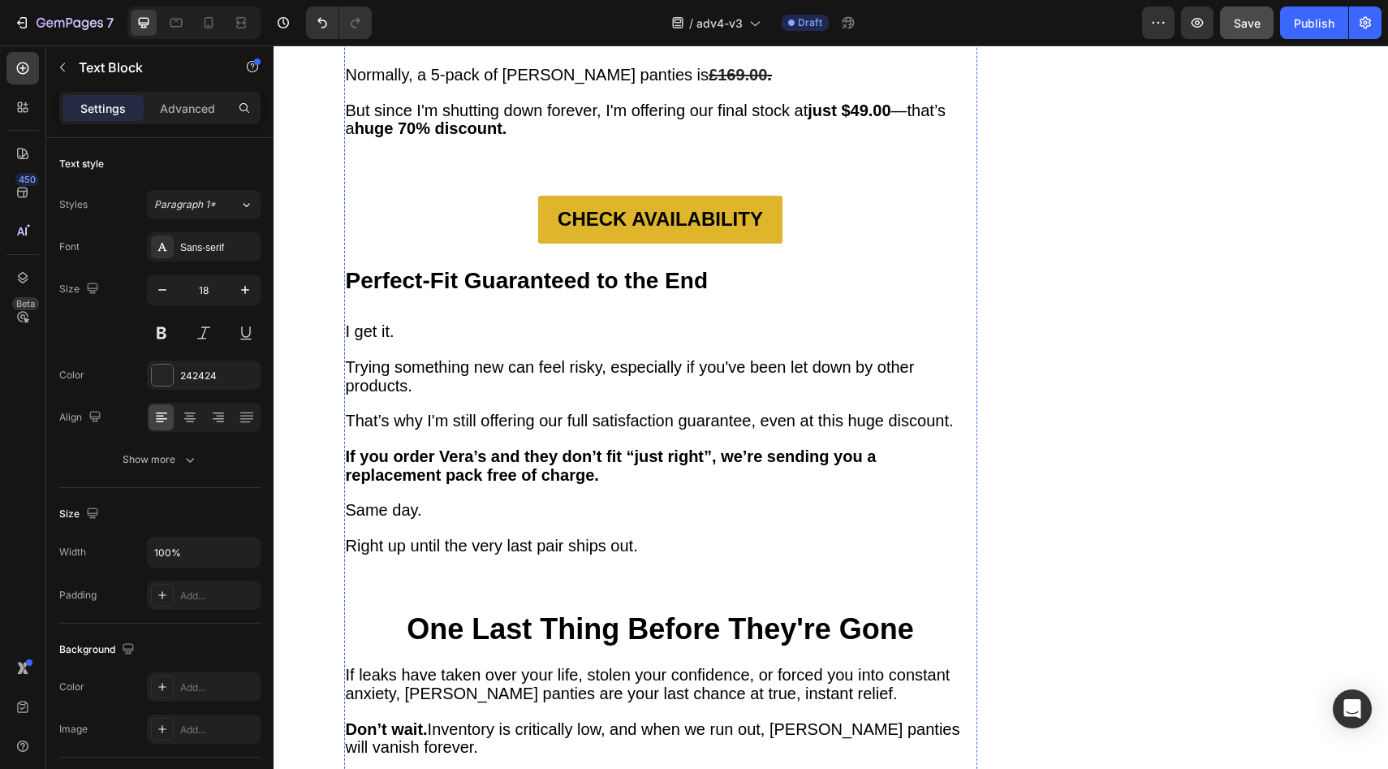
scroll to position [4630, 0]
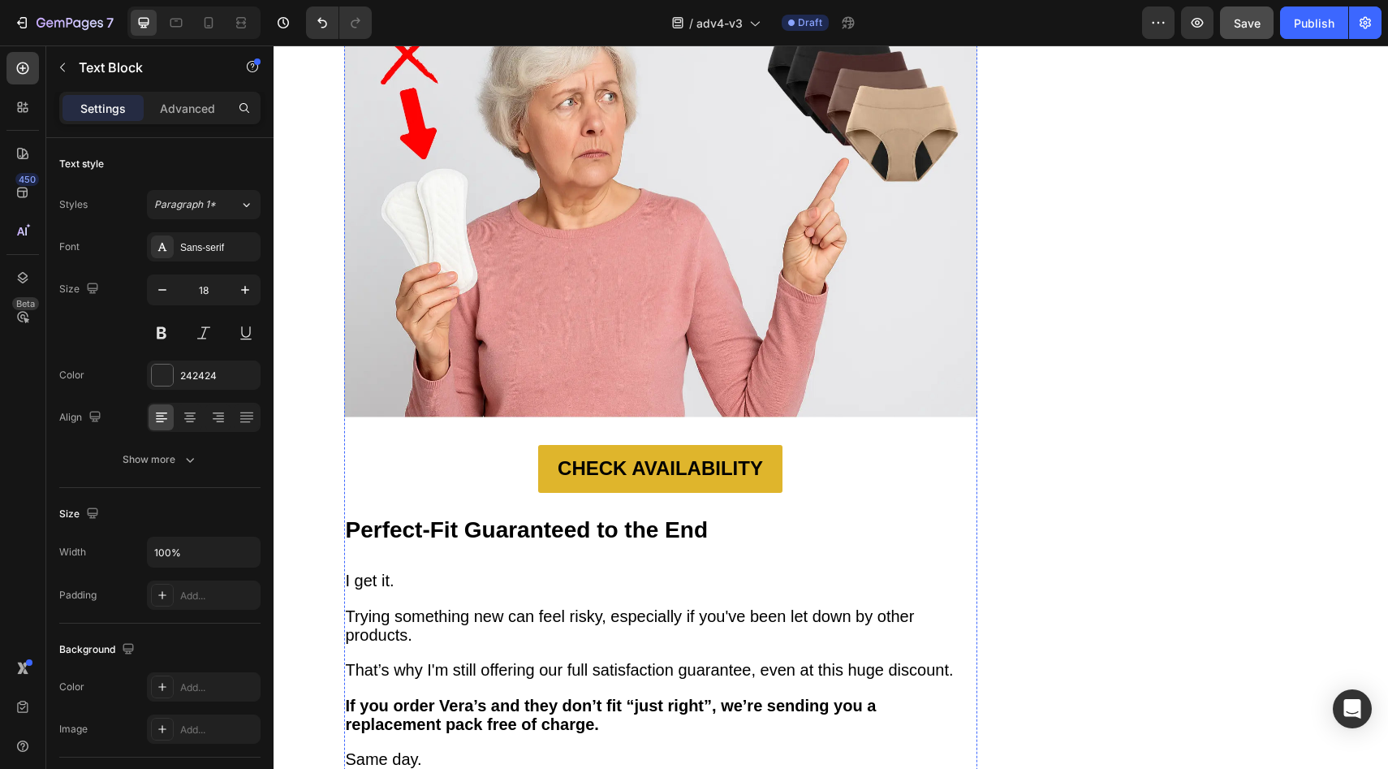
click at [253, 284] on button "button" at bounding box center [245, 289] width 29 height 29
type input "18"
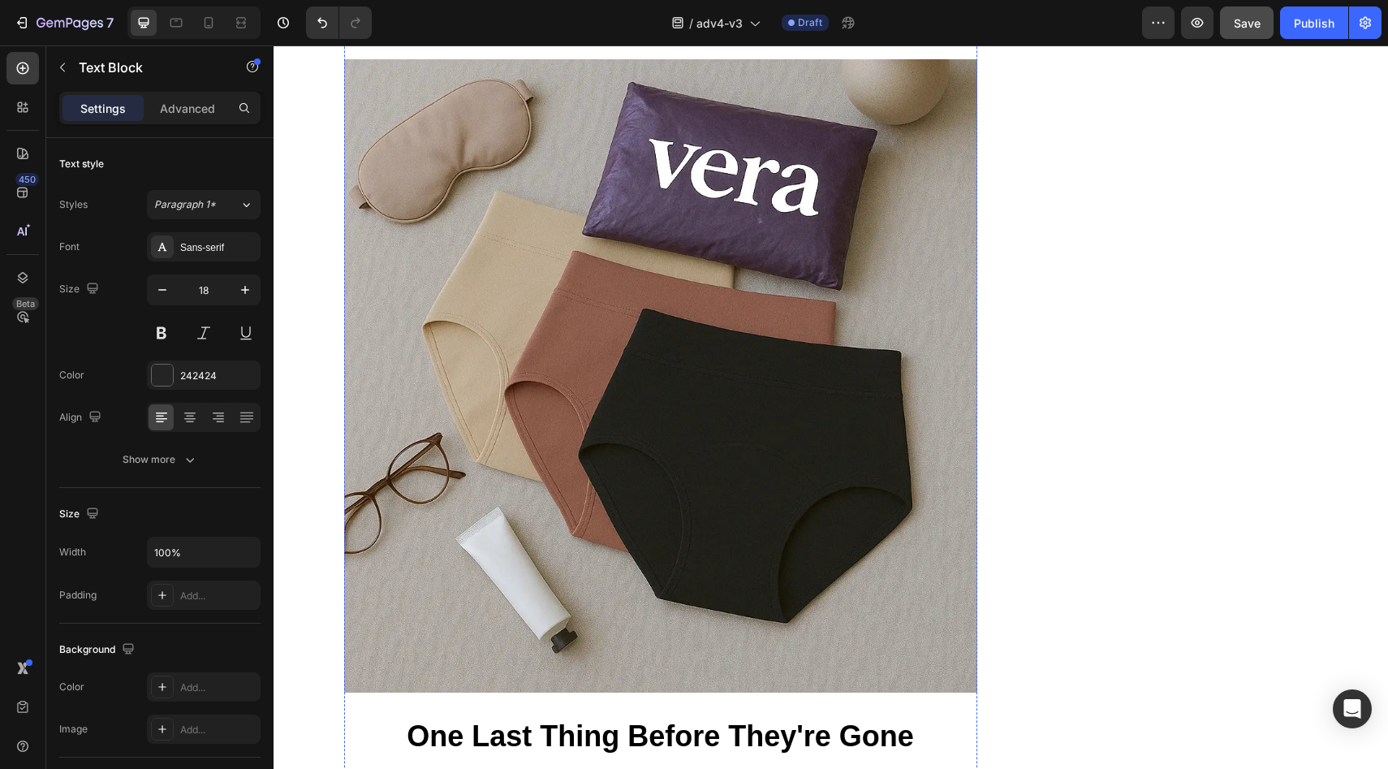
scroll to position [5408, 0]
click at [247, 287] on icon "button" at bounding box center [245, 290] width 16 height 16
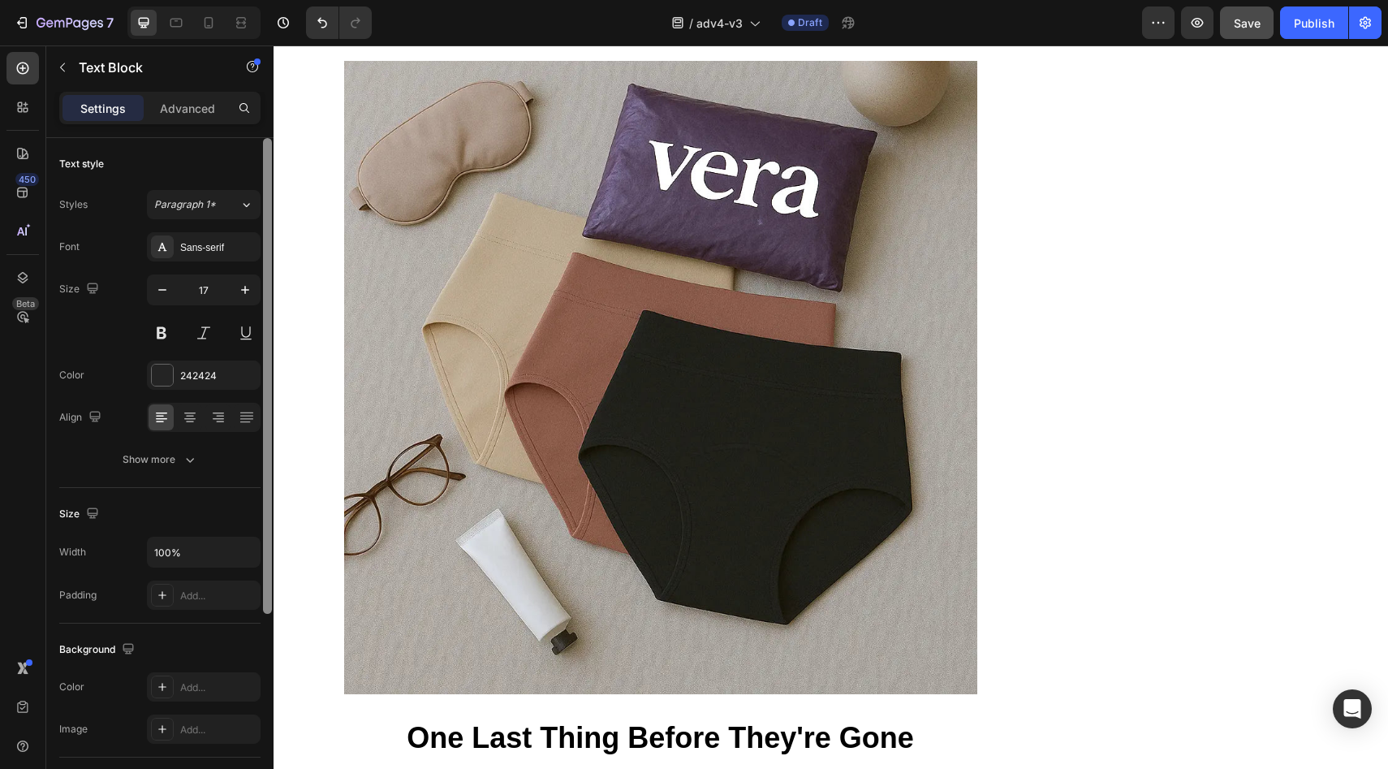
type input "18"
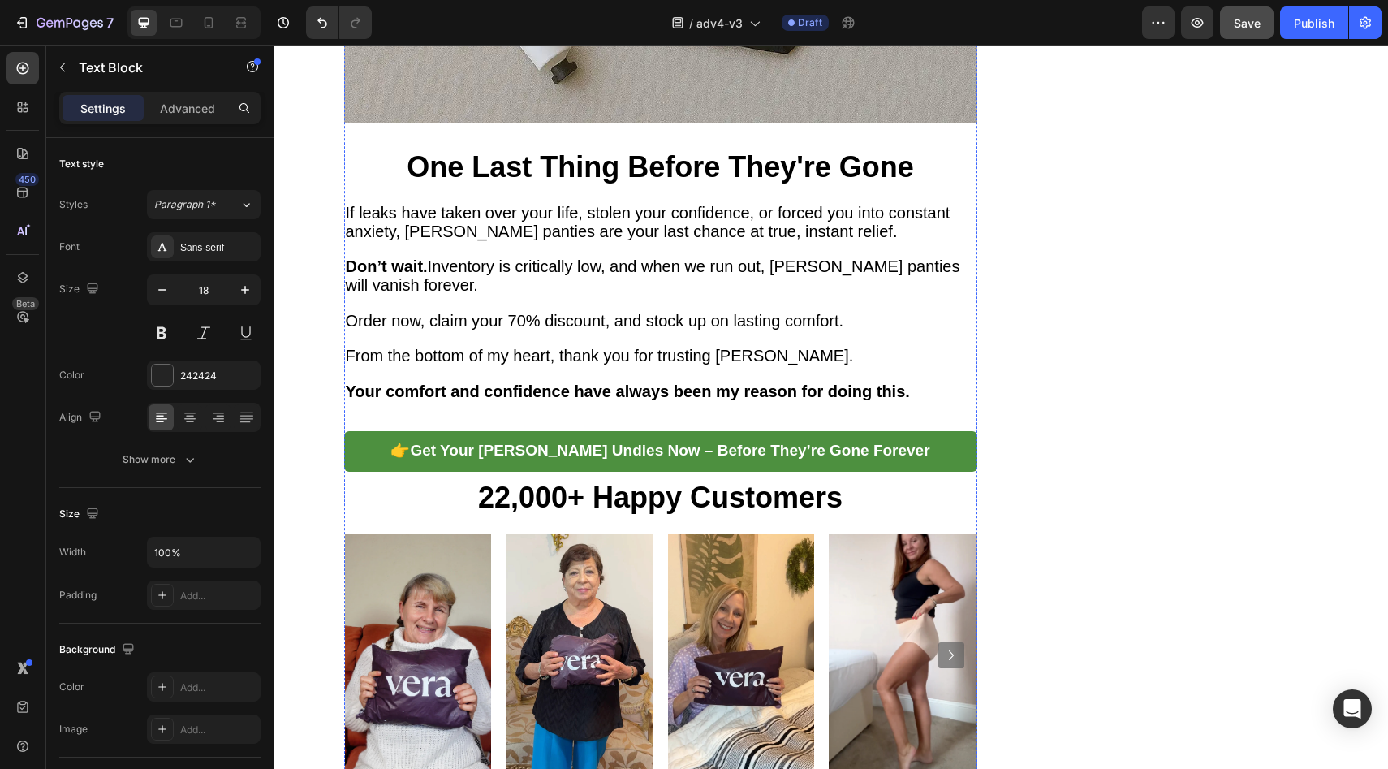
scroll to position [6091, 0]
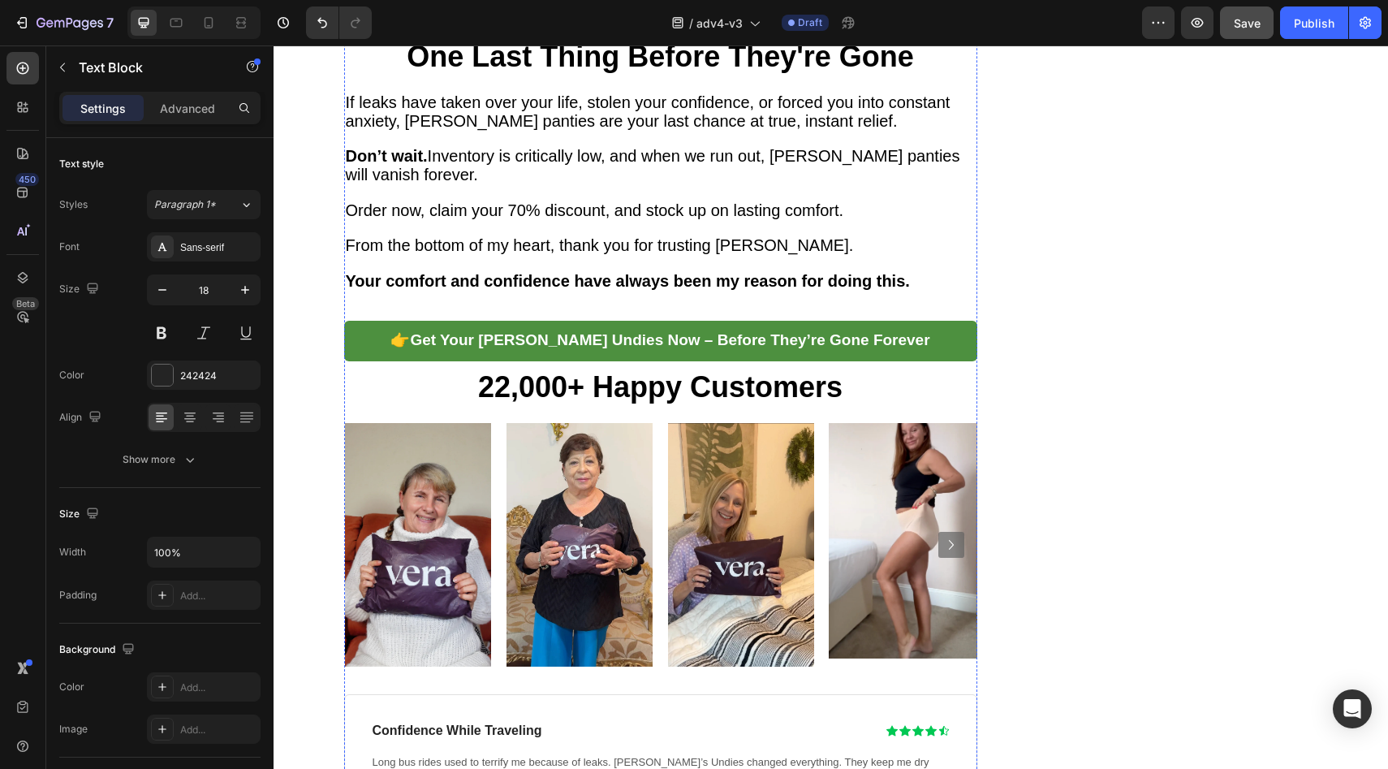
click at [249, 292] on icon "button" at bounding box center [245, 290] width 16 height 16
type input "18"
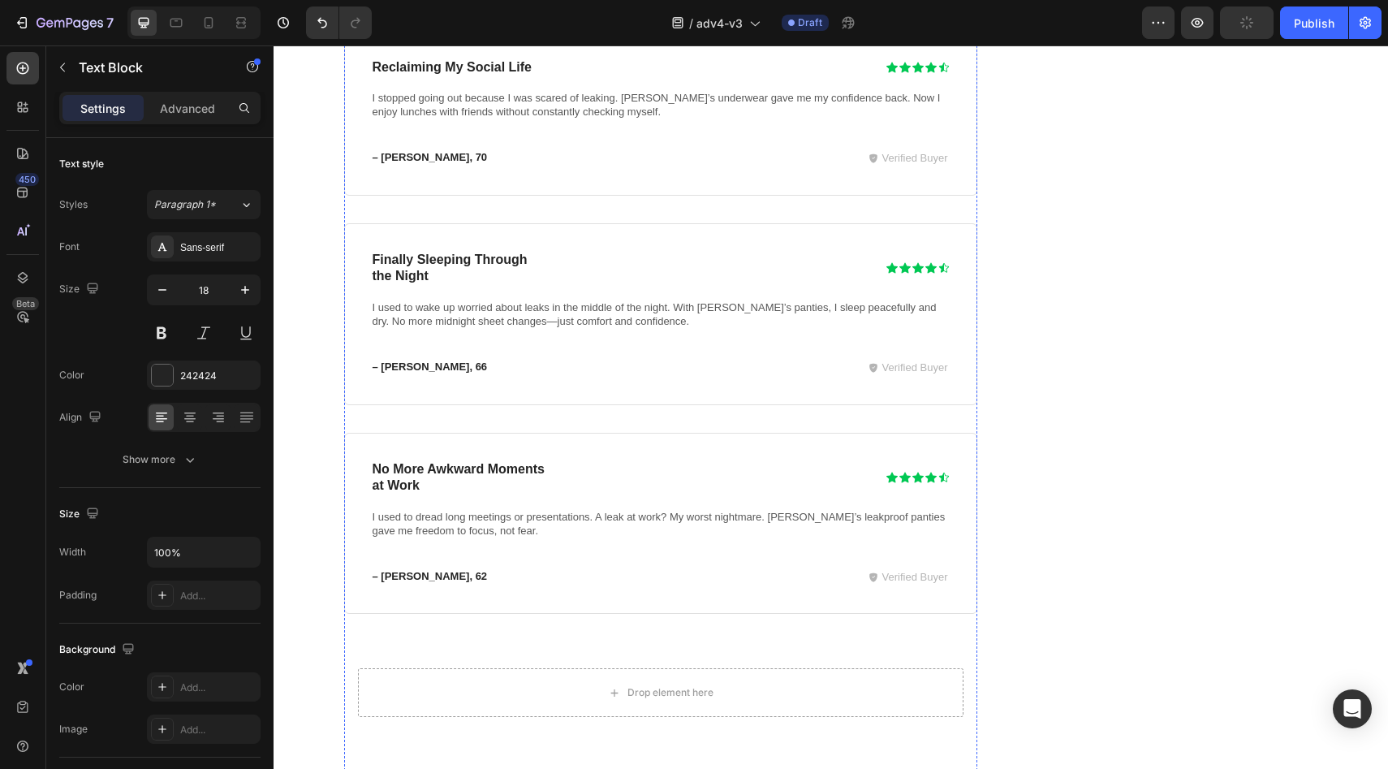
scroll to position [7280, 0]
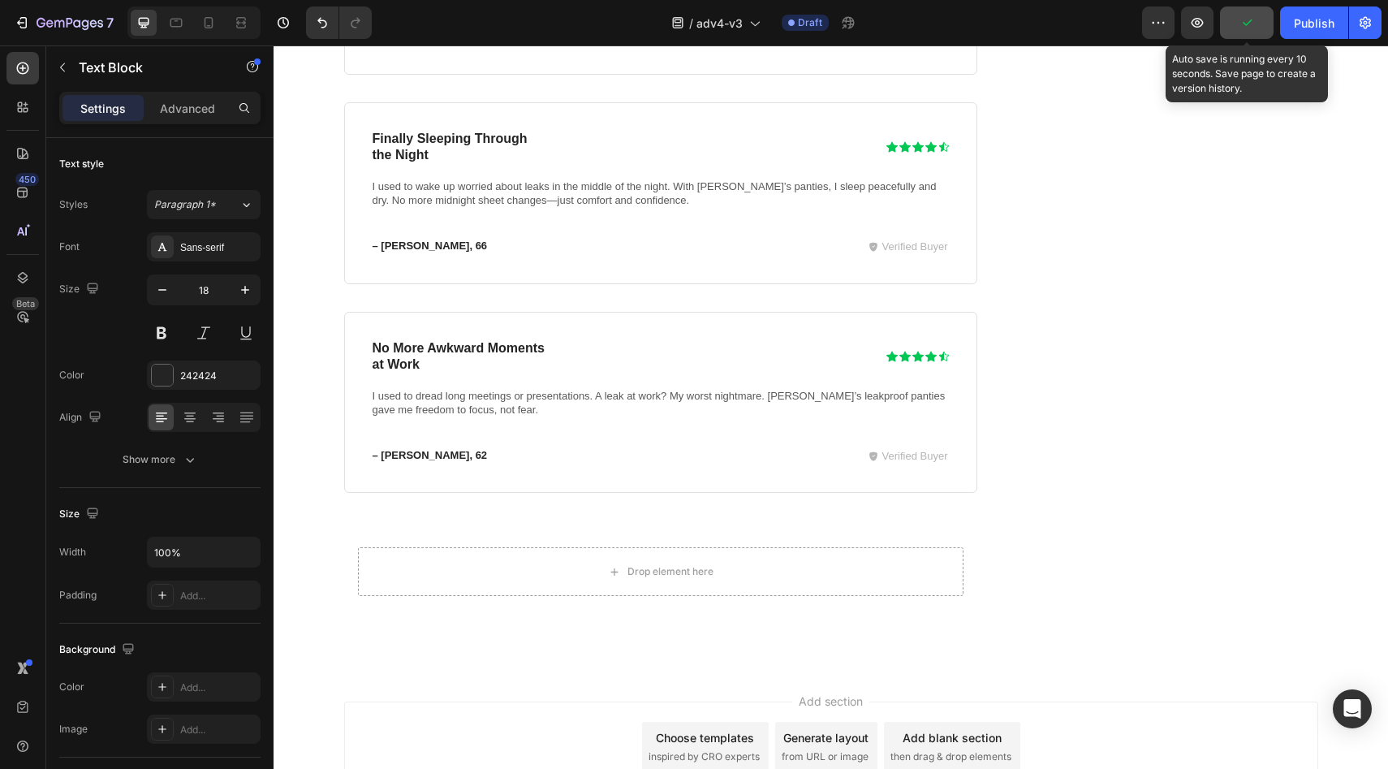
click at [1236, 22] on button "button" at bounding box center [1247, 22] width 54 height 32
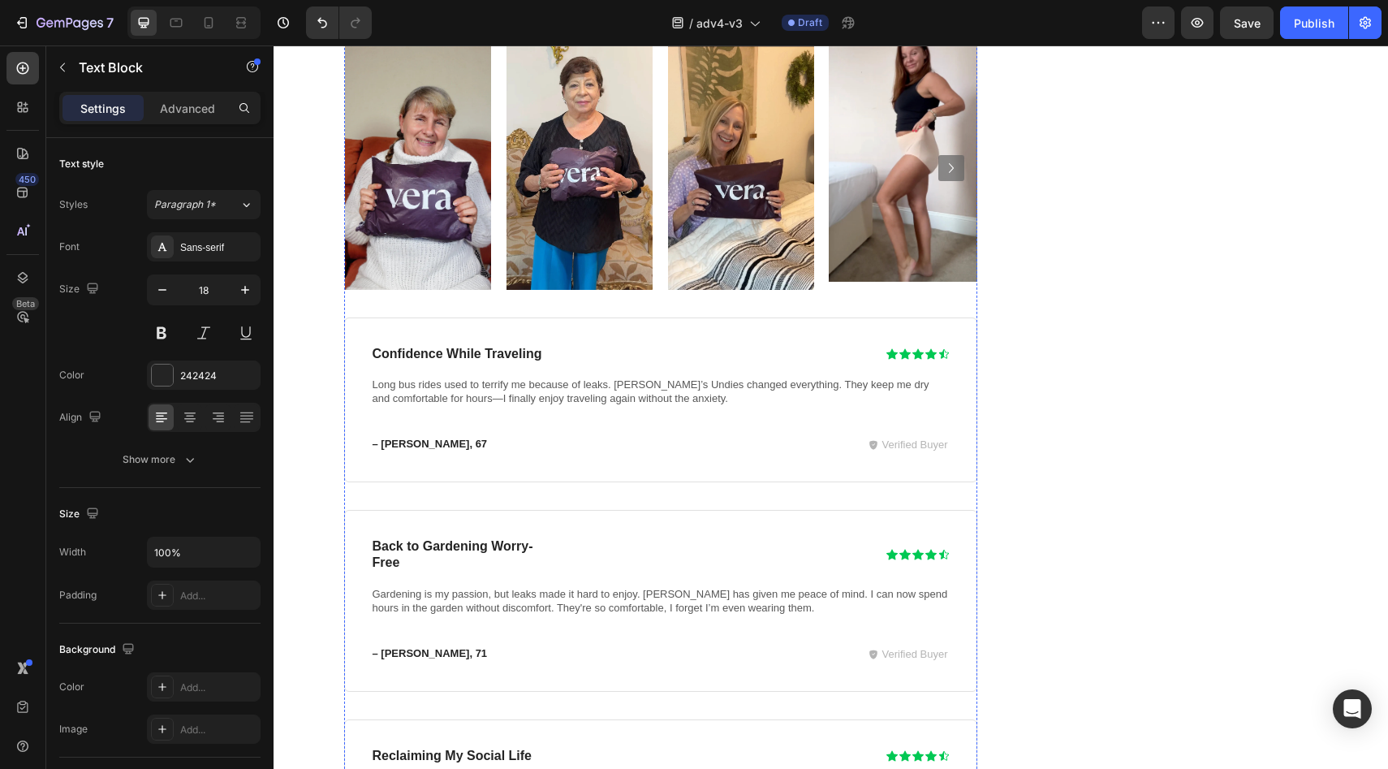
scroll to position [6436, 0]
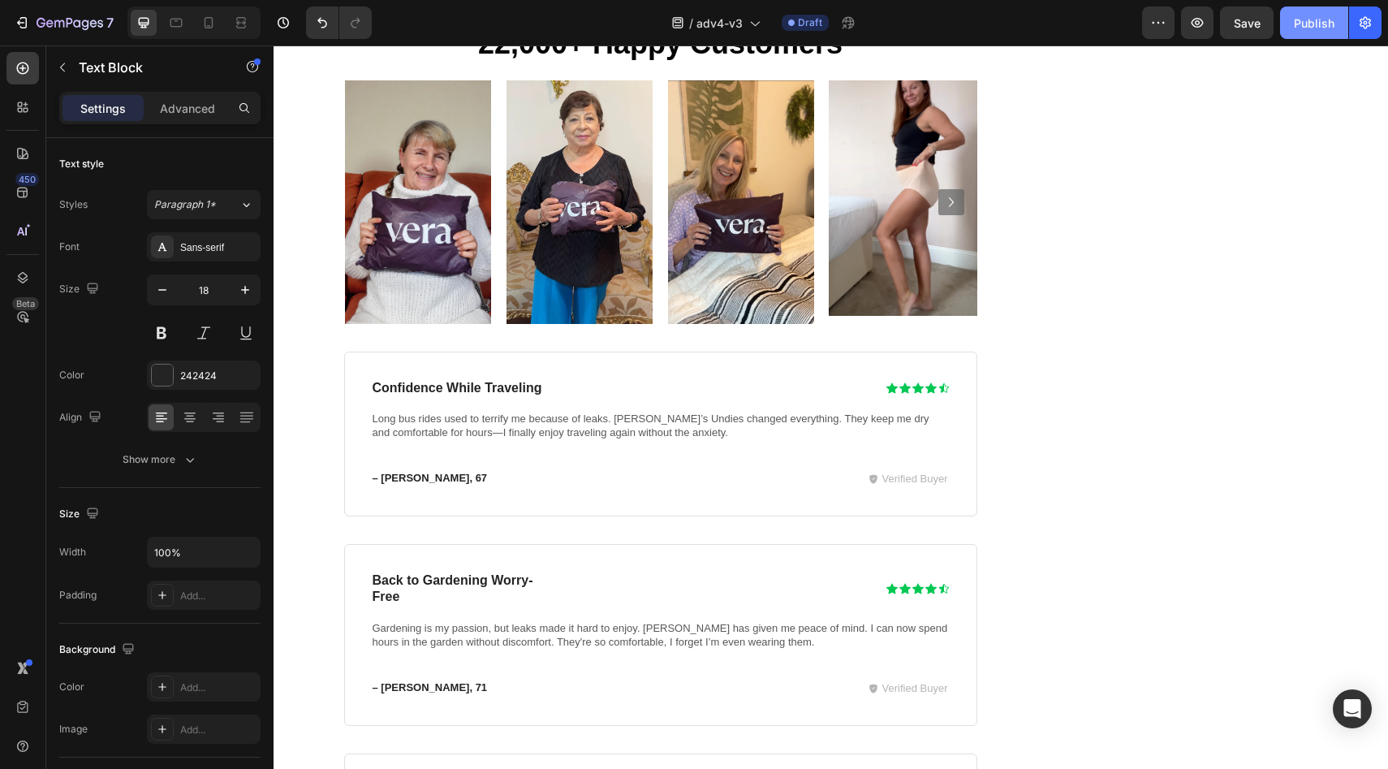
click at [1314, 24] on div "Publish" at bounding box center [1314, 23] width 41 height 17
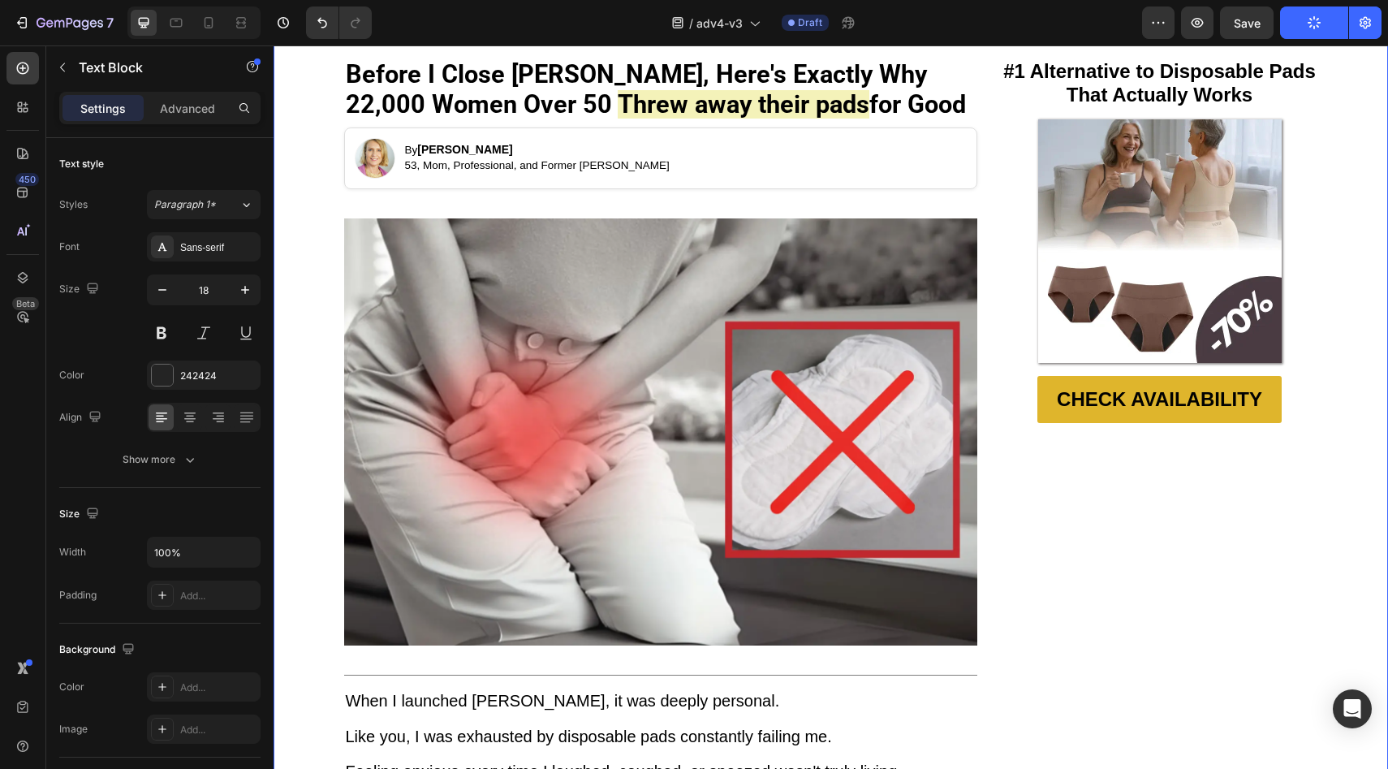
scroll to position [0, 0]
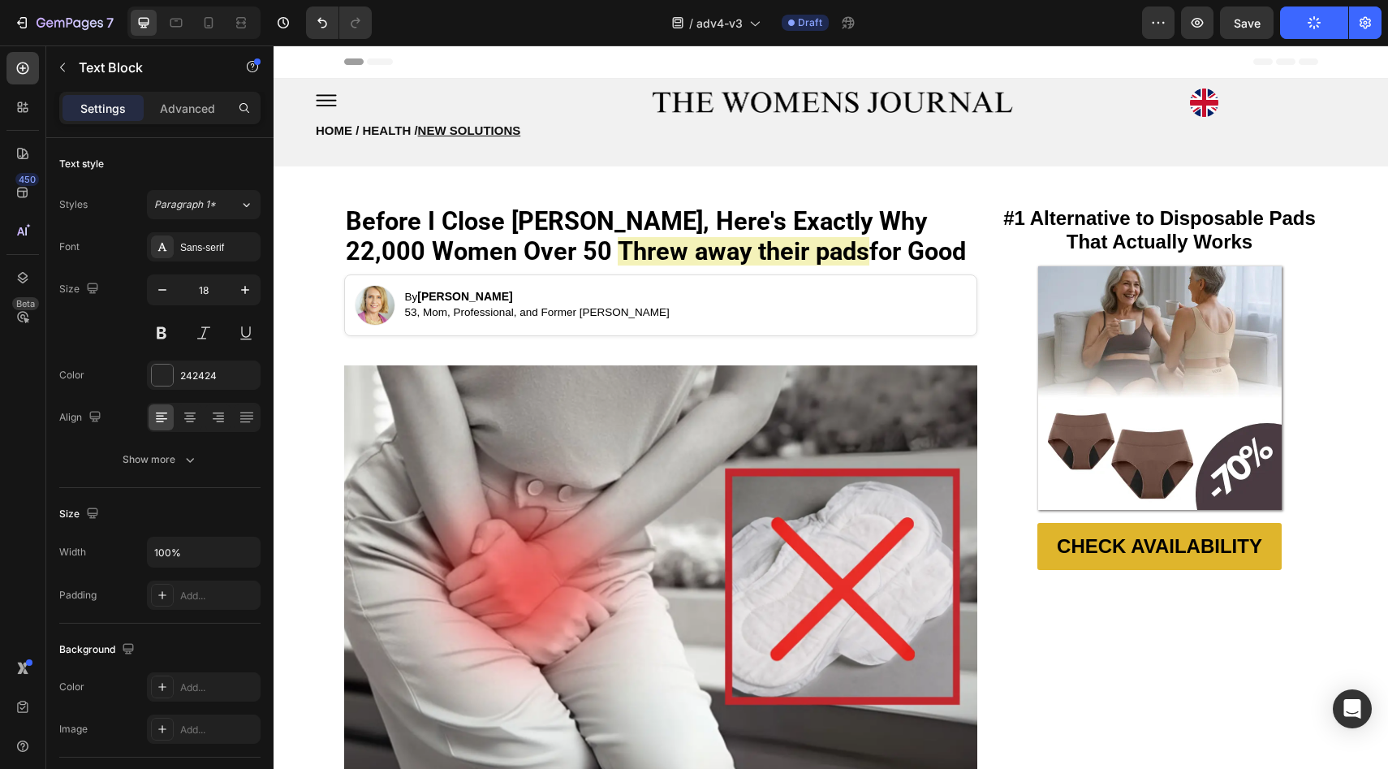
click at [873, 36] on div "/ adv4-v3 Draft" at bounding box center [763, 22] width 757 height 32
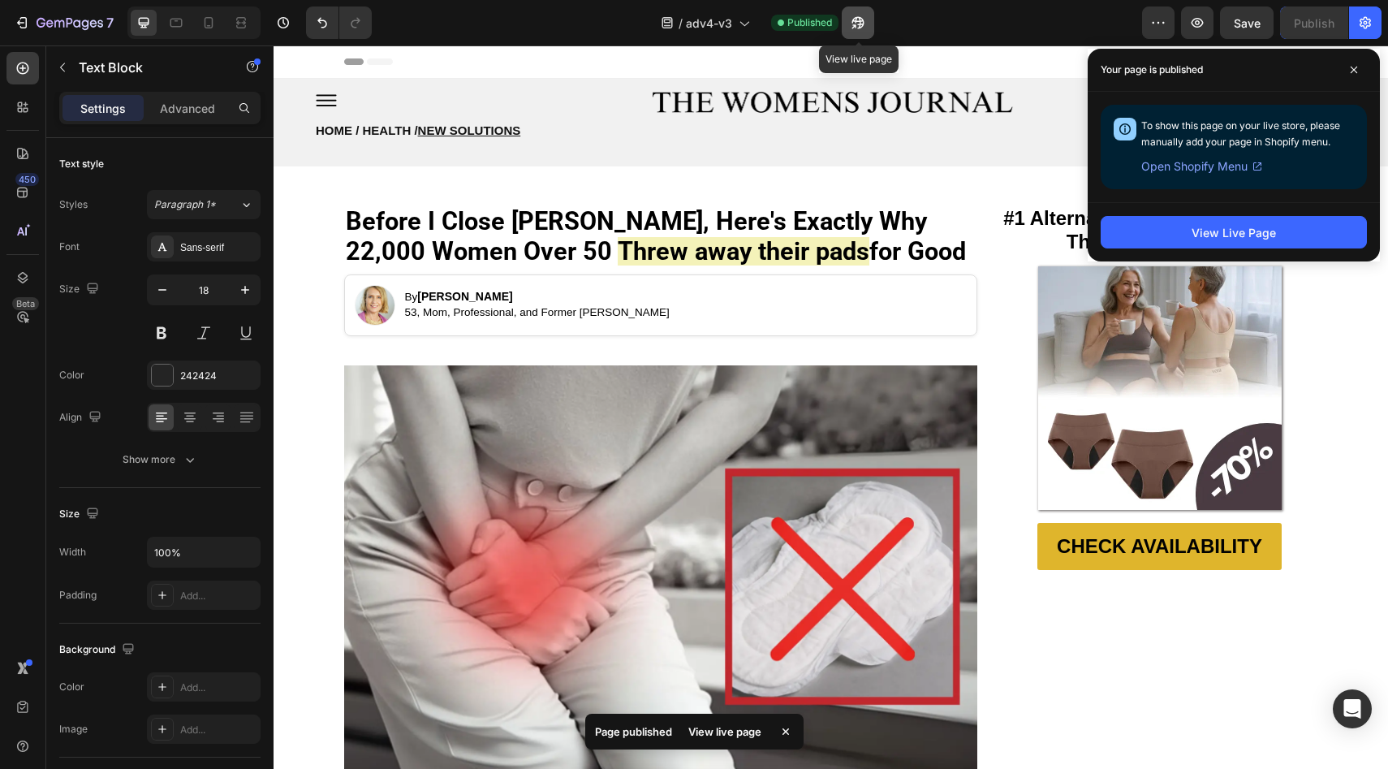
click at [869, 16] on button "button" at bounding box center [858, 22] width 32 height 32
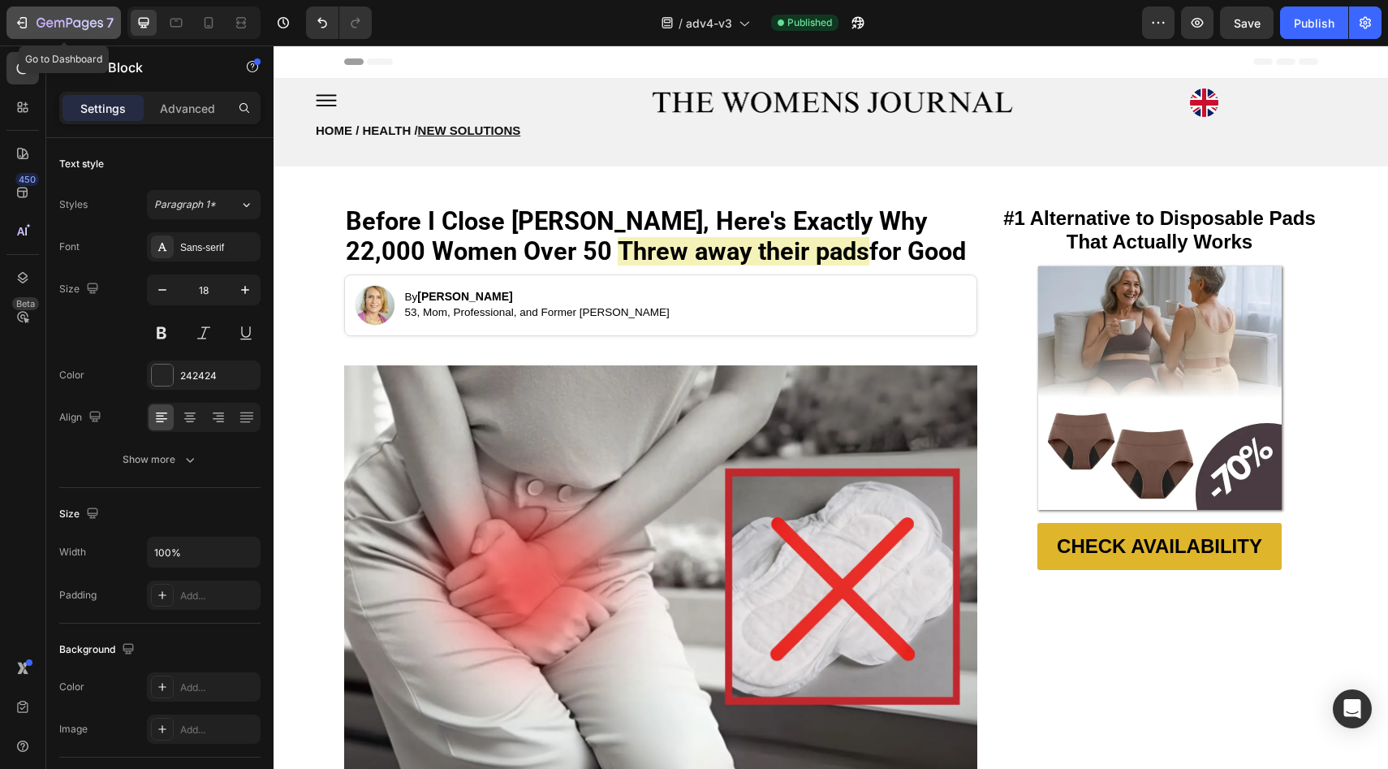
click at [55, 19] on icon "button" at bounding box center [70, 24] width 67 height 14
